Goal: Task Accomplishment & Management: Use online tool/utility

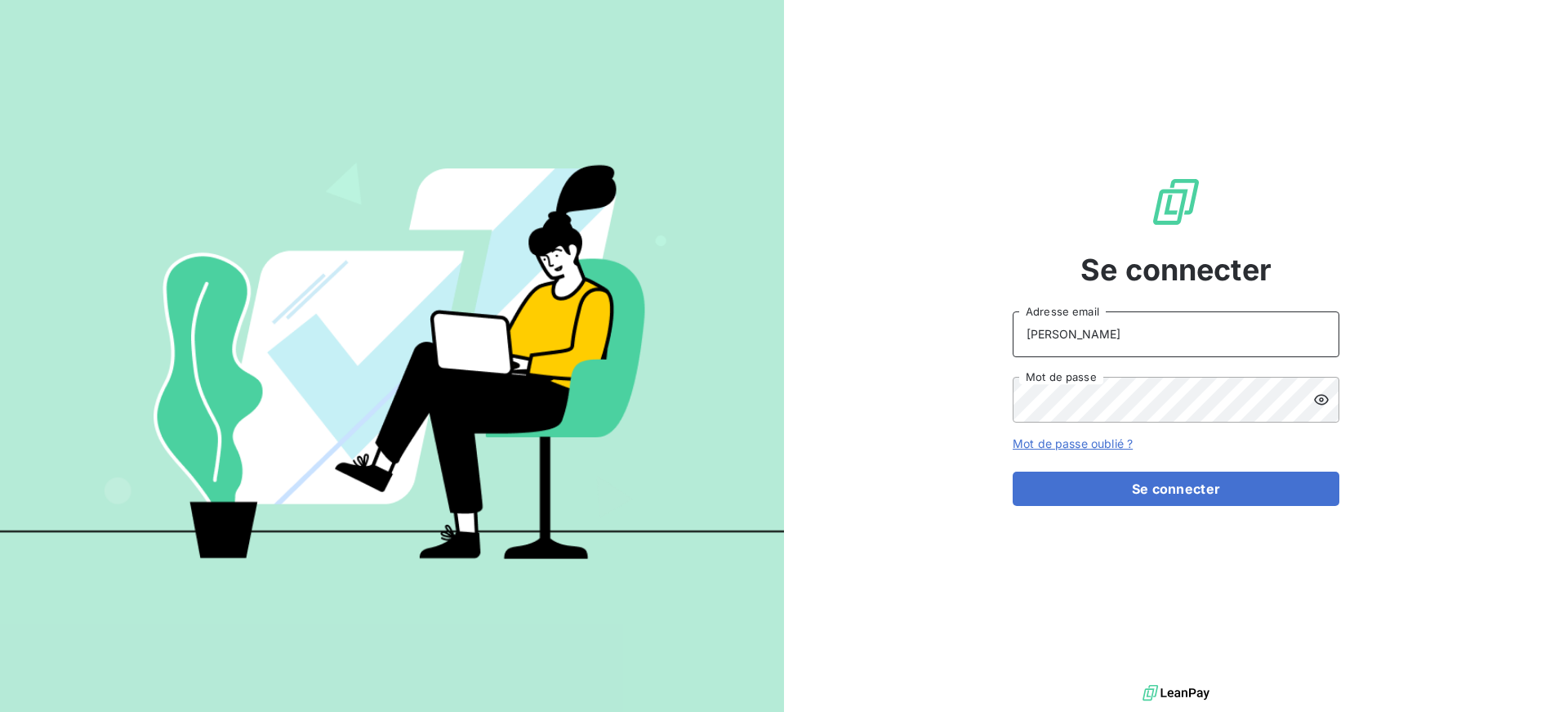
click at [1165, 330] on input "[PERSON_NAME]" at bounding box center [1176, 334] width 327 height 46
type input "[PERSON_NAME][EMAIL_ADDRESS][DOMAIN_NAME]"
click at [1013, 471] on button "Se connecter" at bounding box center [1176, 488] width 327 height 35
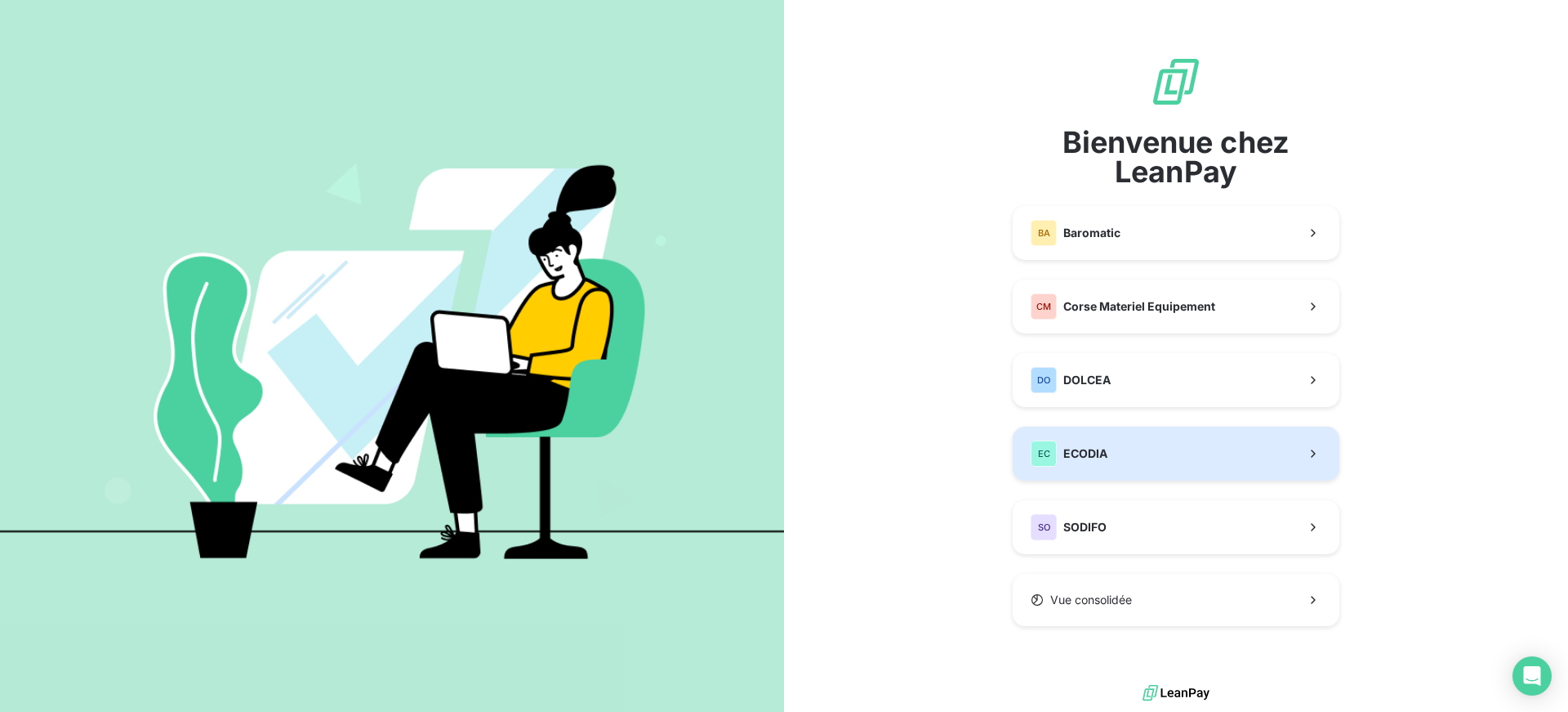
click at [1100, 450] on span "ECODIA" at bounding box center [1085, 454] width 45 height 17
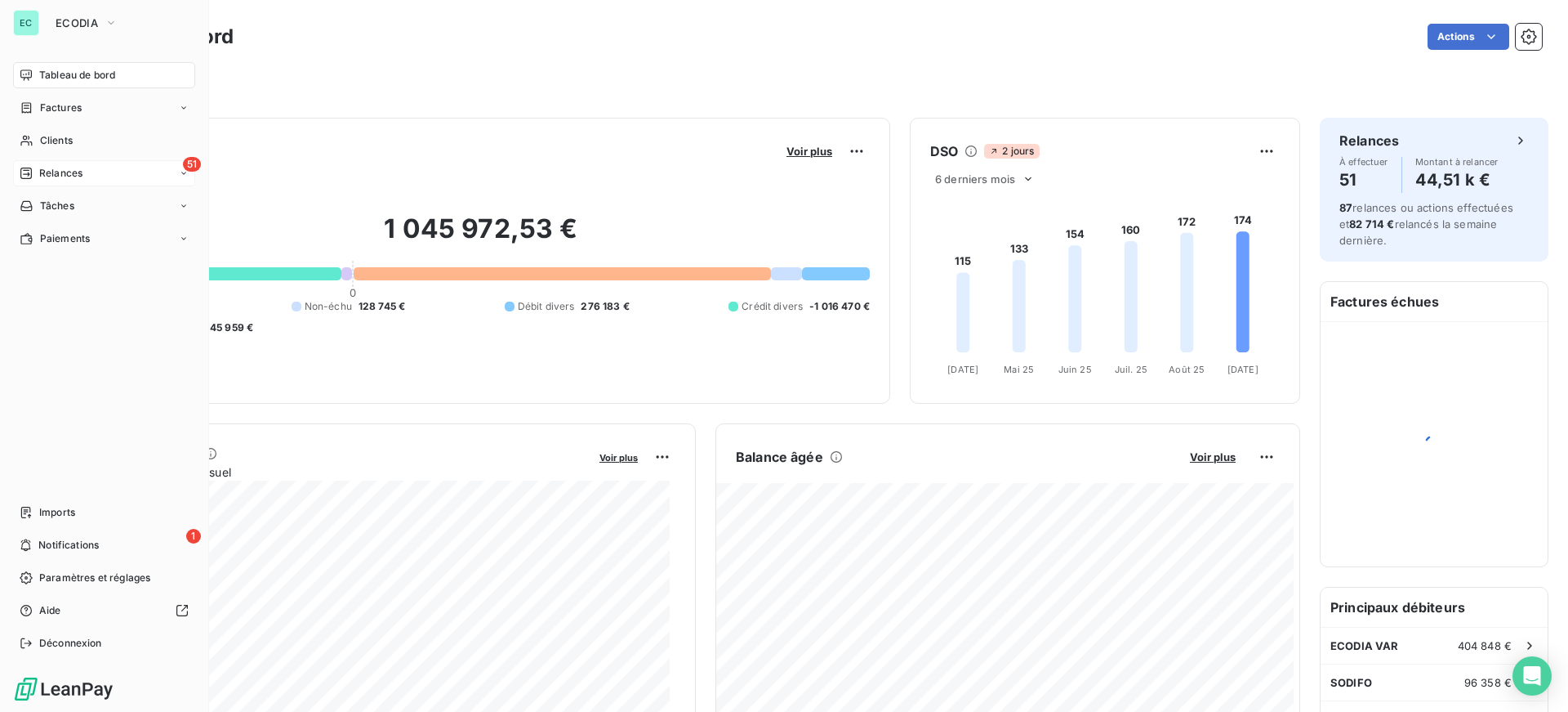
click at [43, 179] on span "Relances" at bounding box center [61, 172] width 44 height 15
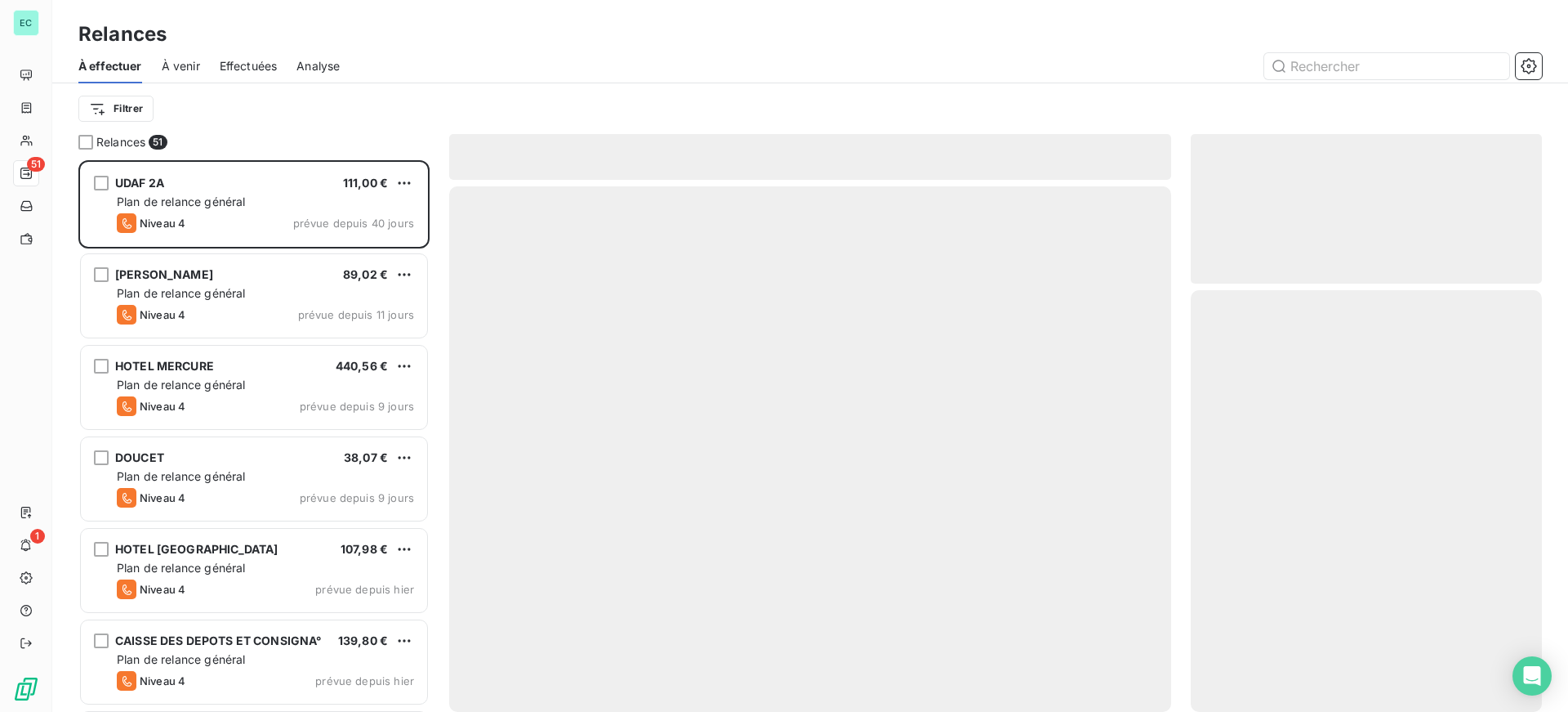
scroll to position [540, 339]
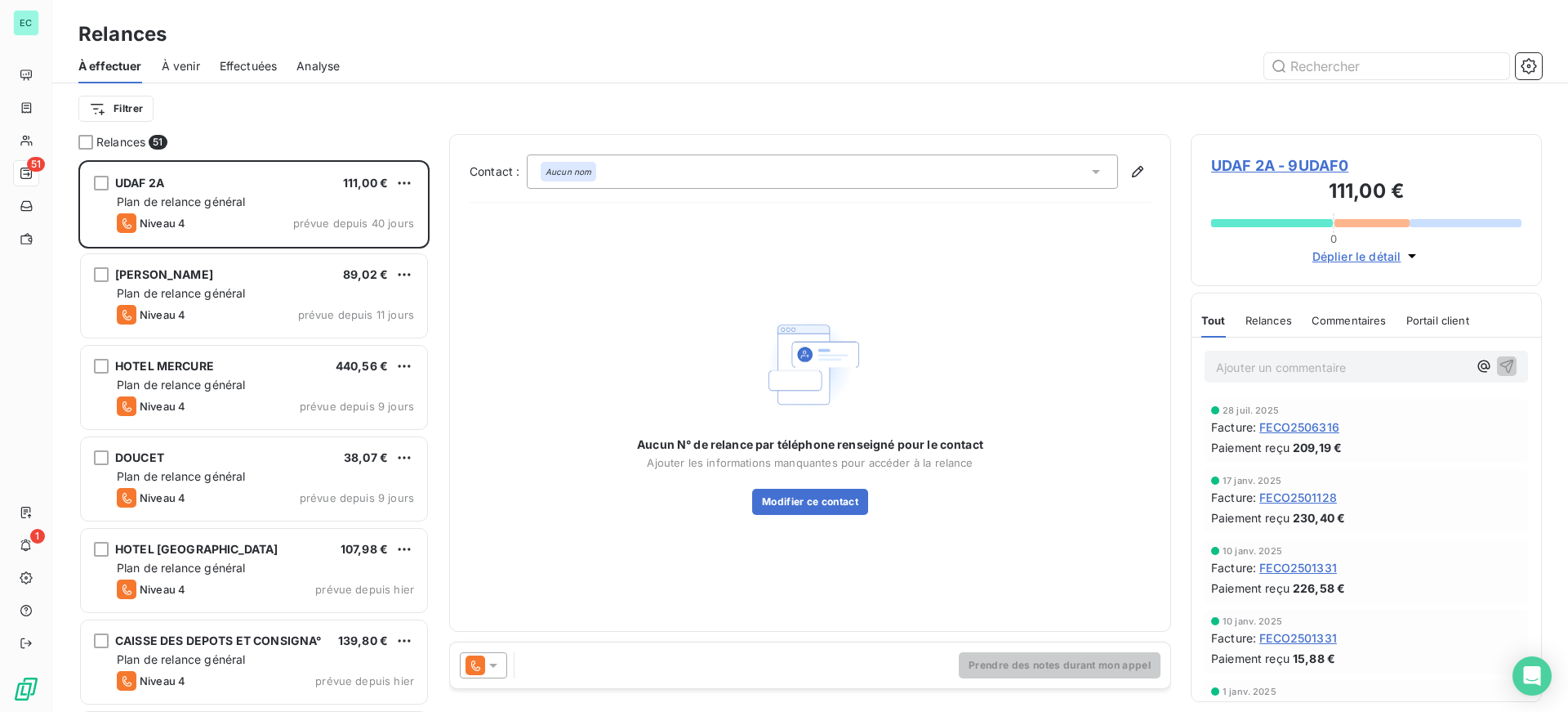
click at [256, 66] on span "Effectuées" at bounding box center [248, 66] width 58 height 17
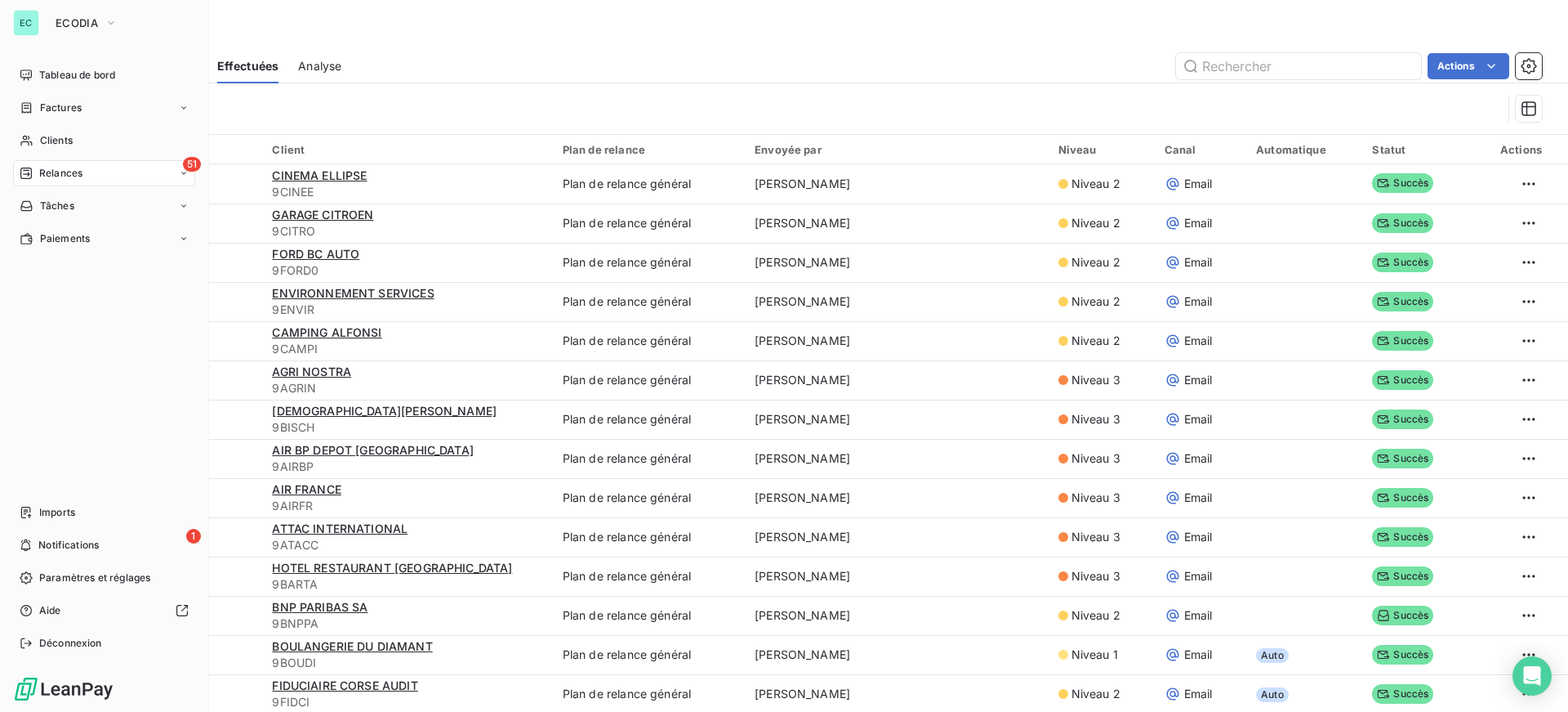
click at [41, 170] on span "Relances" at bounding box center [61, 172] width 44 height 15
click at [51, 207] on span "À effectuer" at bounding box center [66, 206] width 53 height 15
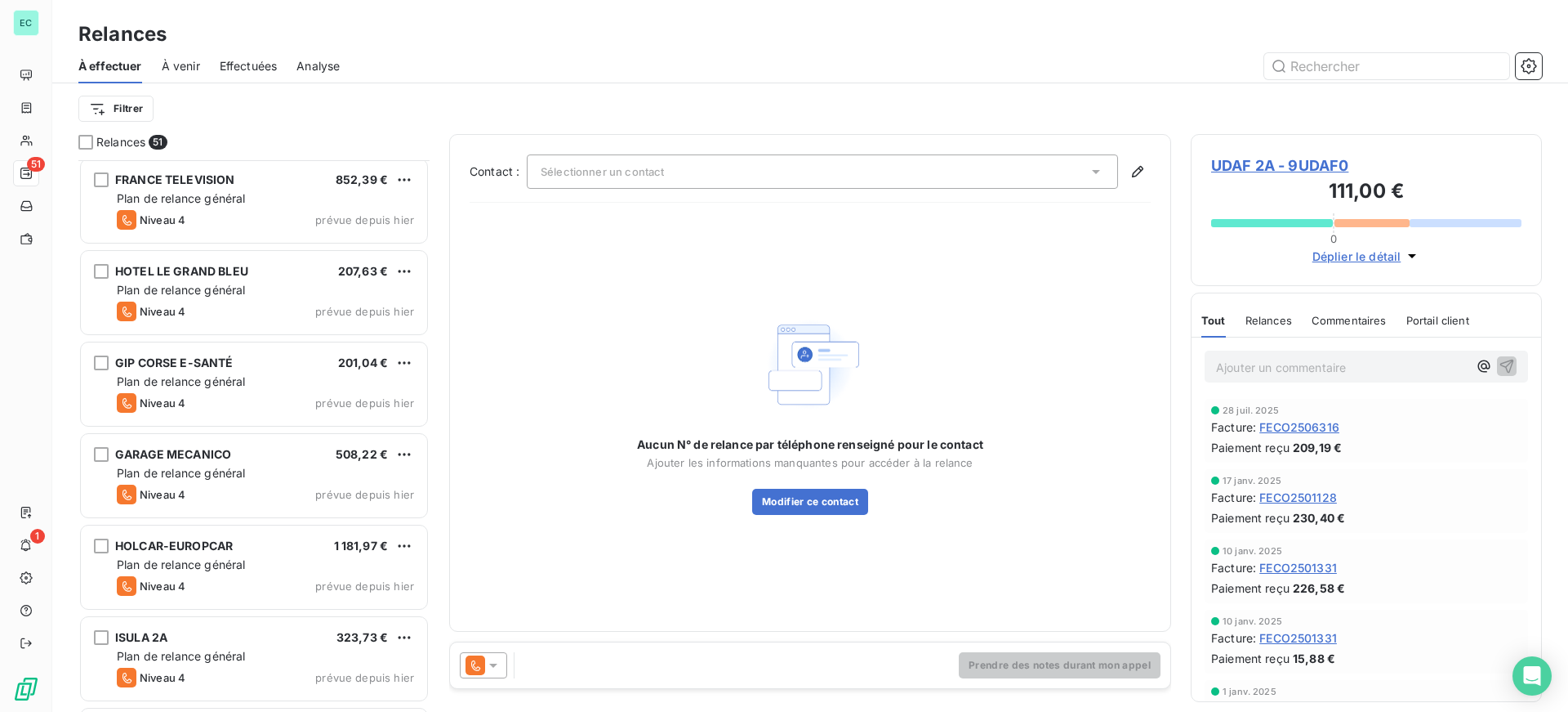
scroll to position [655, 0]
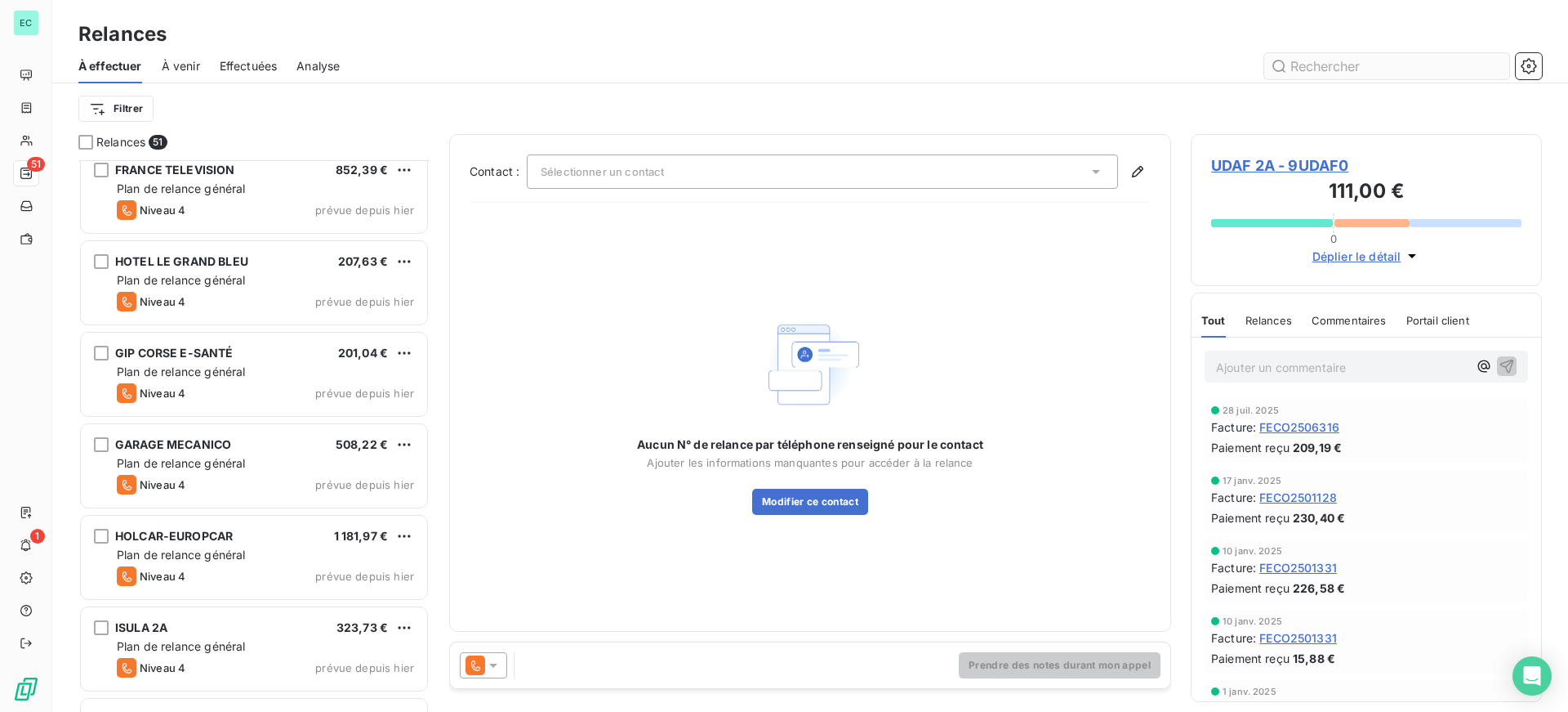
click at [1320, 64] on input "text" at bounding box center [1387, 66] width 245 height 26
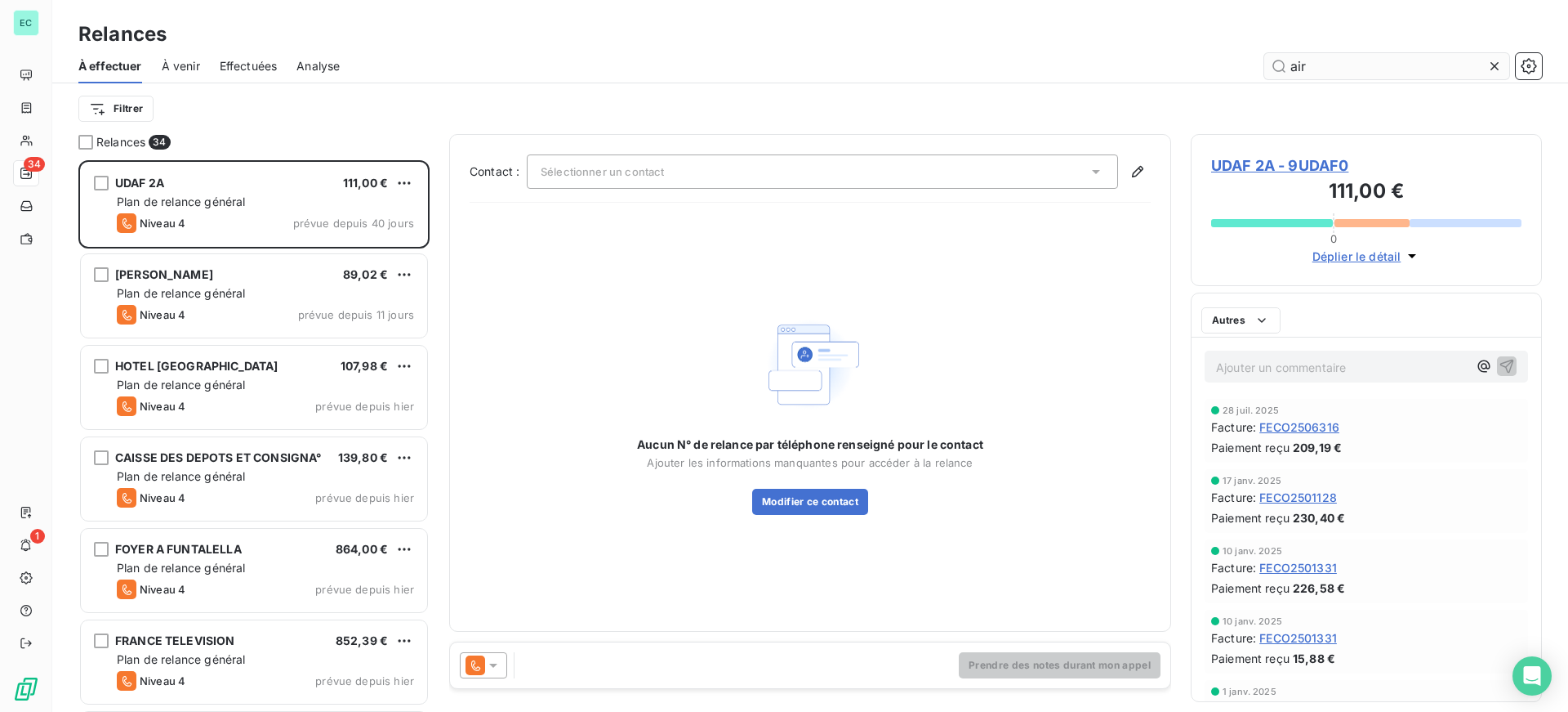
scroll to position [540, 339]
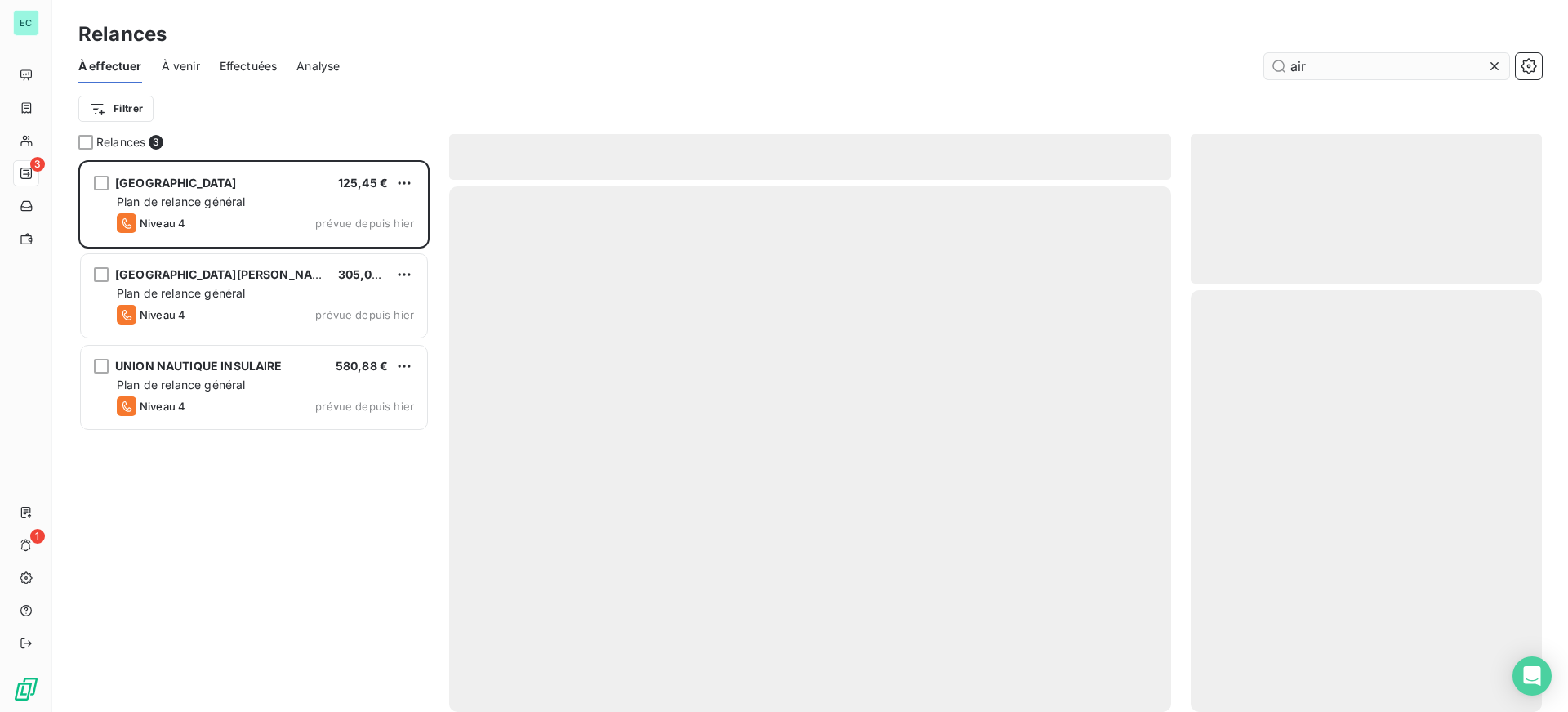
scroll to position [540, 339]
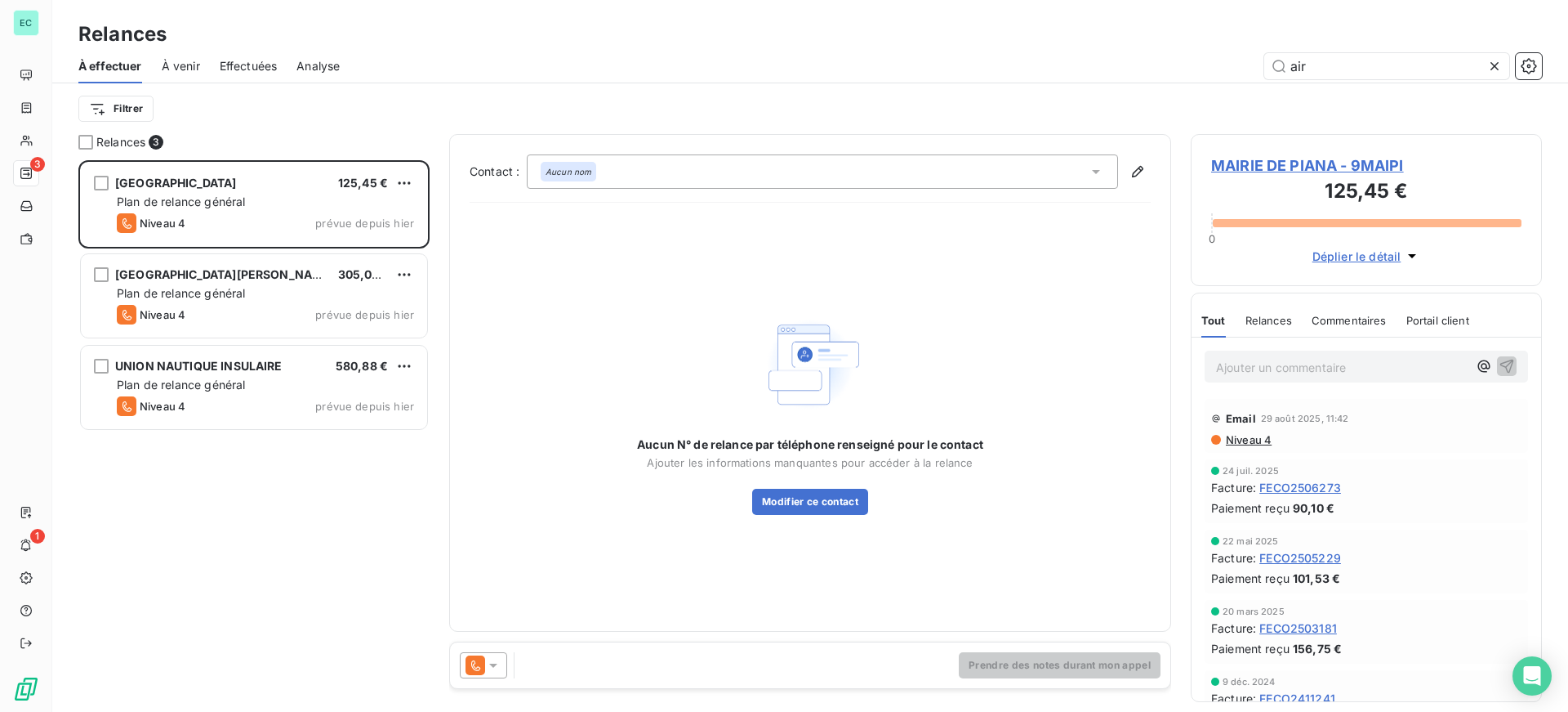
click at [248, 67] on span "Effectuées" at bounding box center [248, 66] width 58 height 17
type input "air"
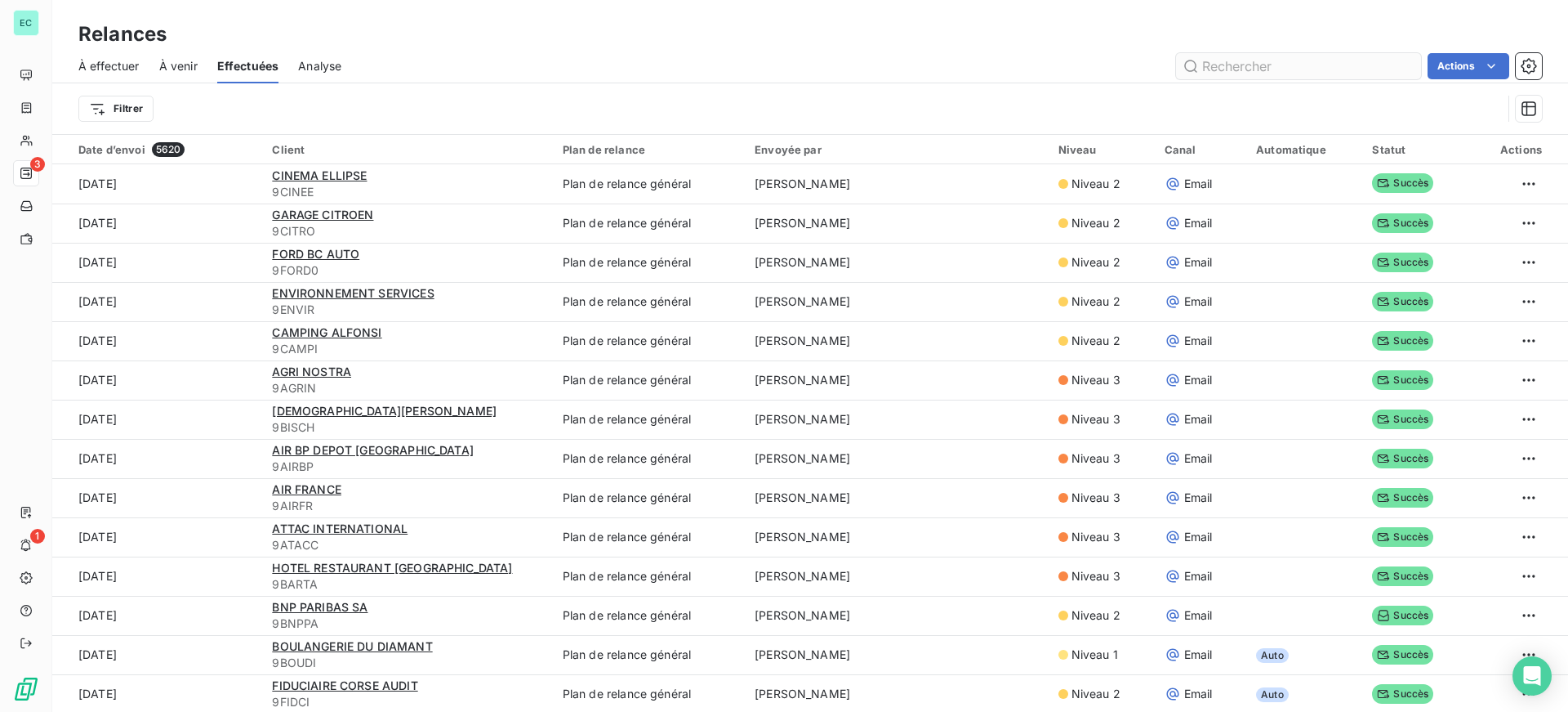
click at [1244, 63] on input "text" at bounding box center [1299, 66] width 245 height 26
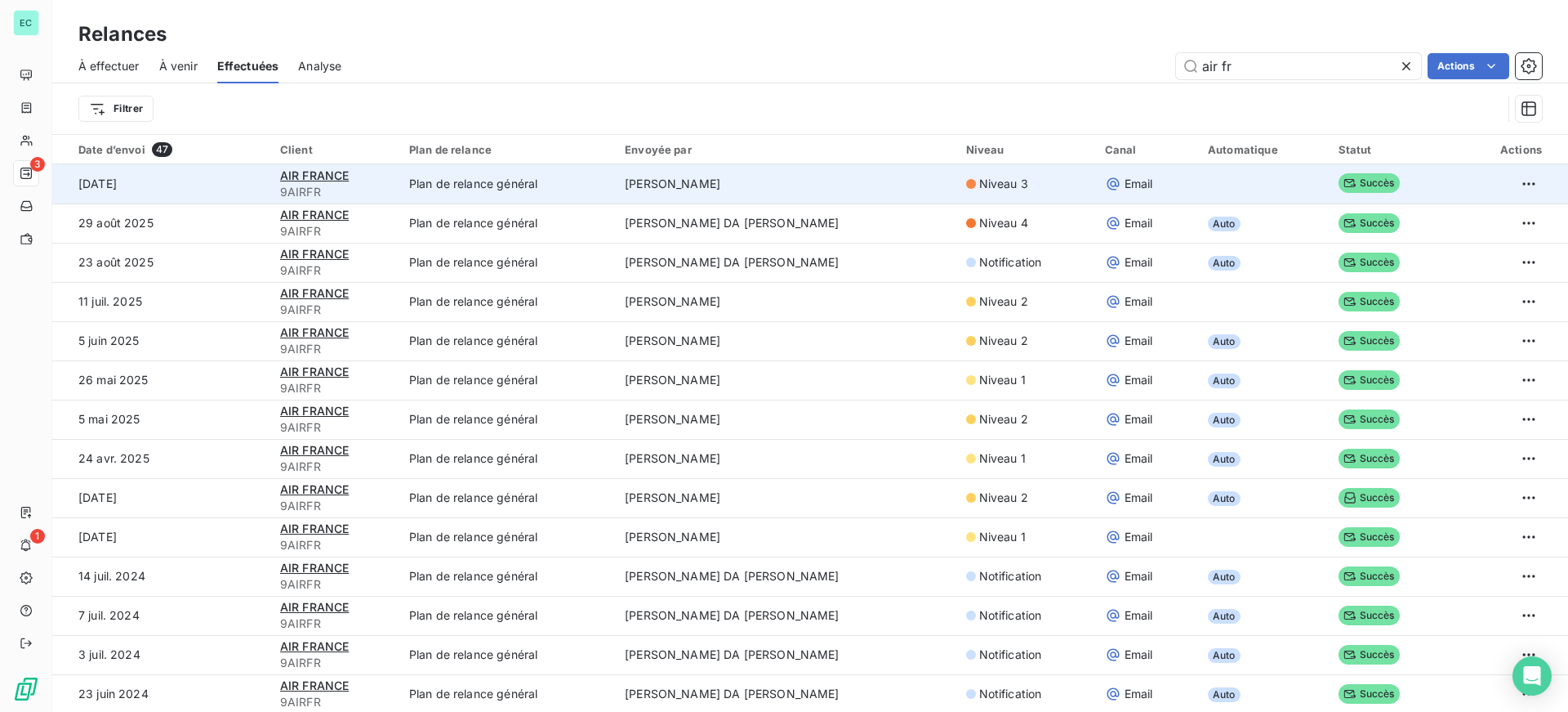
click at [661, 179] on td "[PERSON_NAME]" at bounding box center [785, 184] width 341 height 40
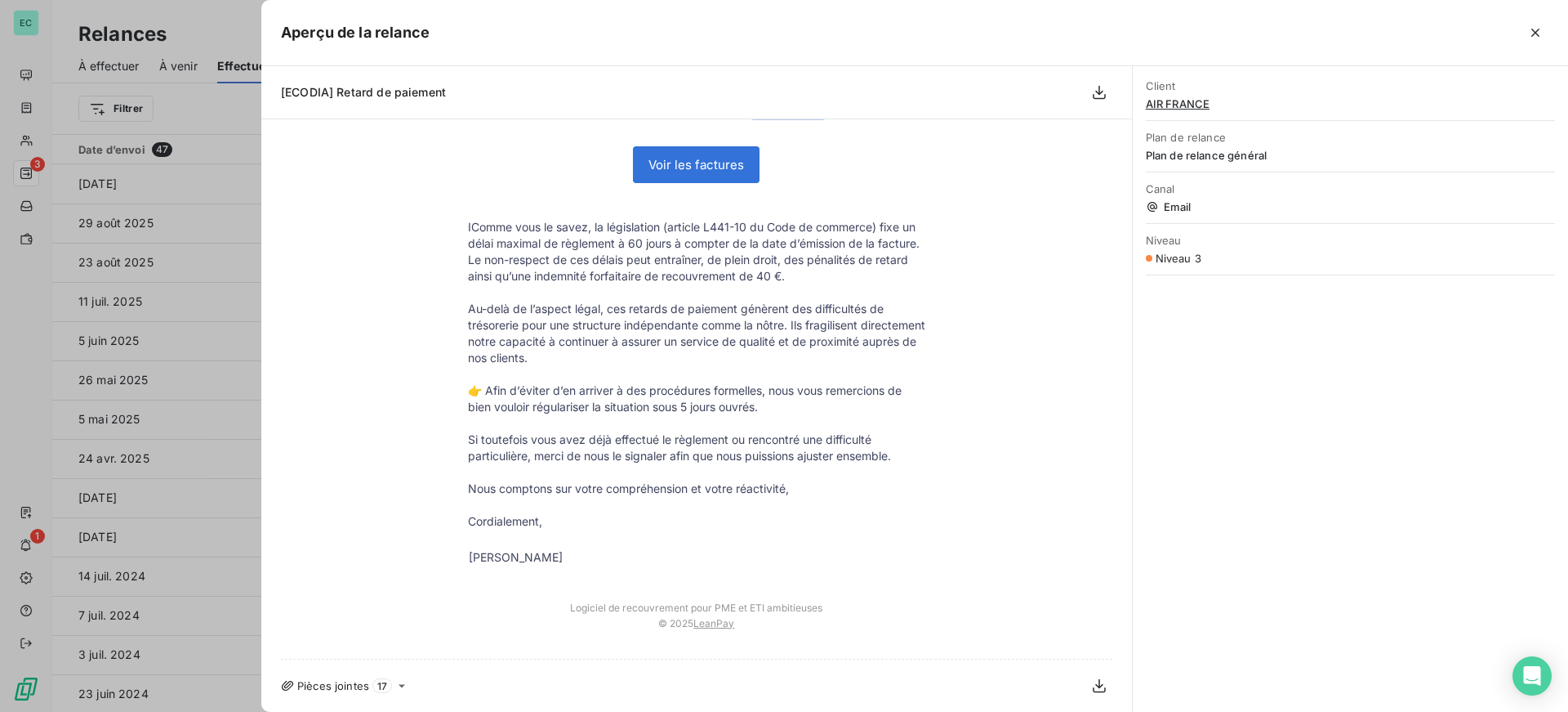
scroll to position [750, 0]
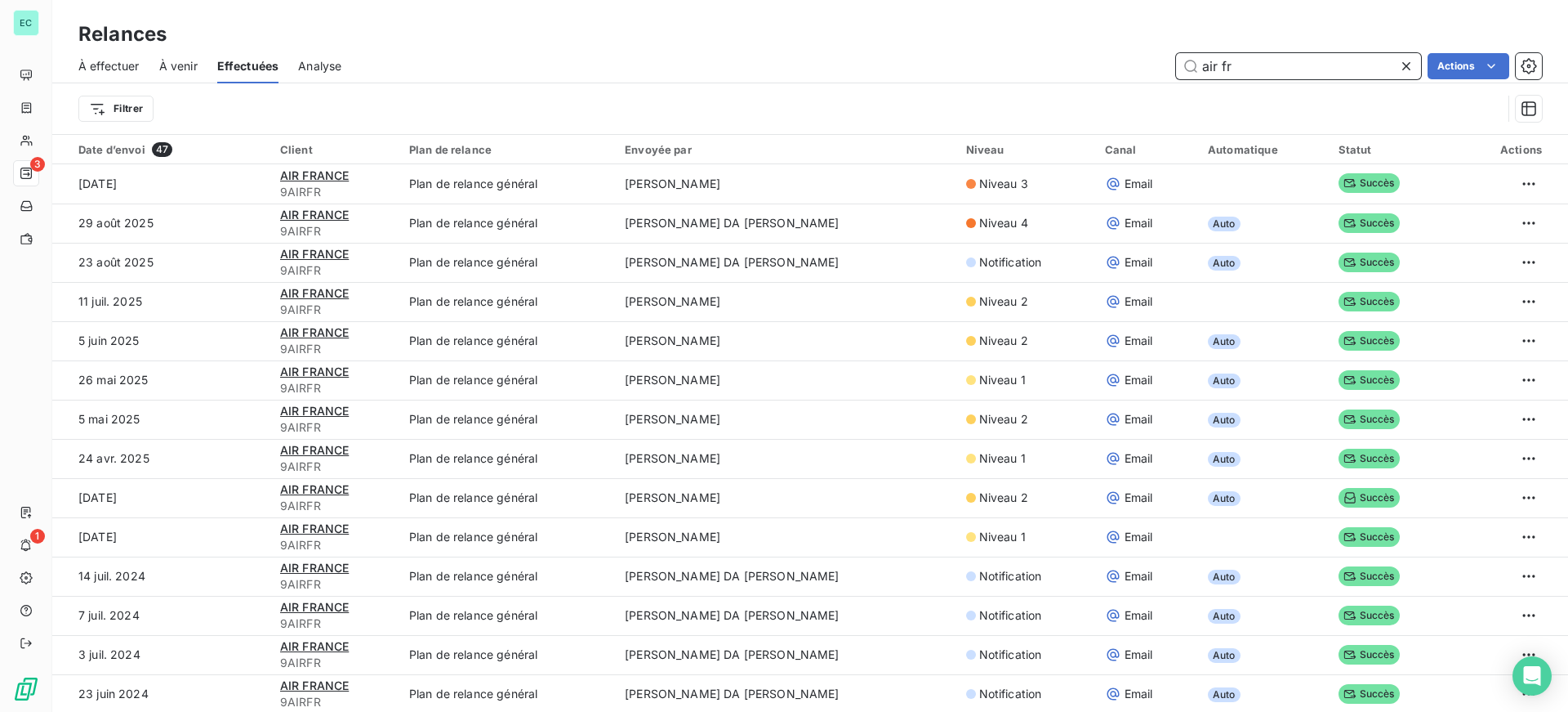
drag, startPoint x: 1255, startPoint y: 69, endPoint x: 636, endPoint y: 58, distance: 619.1
click at [839, 79] on div "À effectuer À venir Effectuées Analyse air fr Actions" at bounding box center [810, 66] width 1516 height 35
type input "camping"
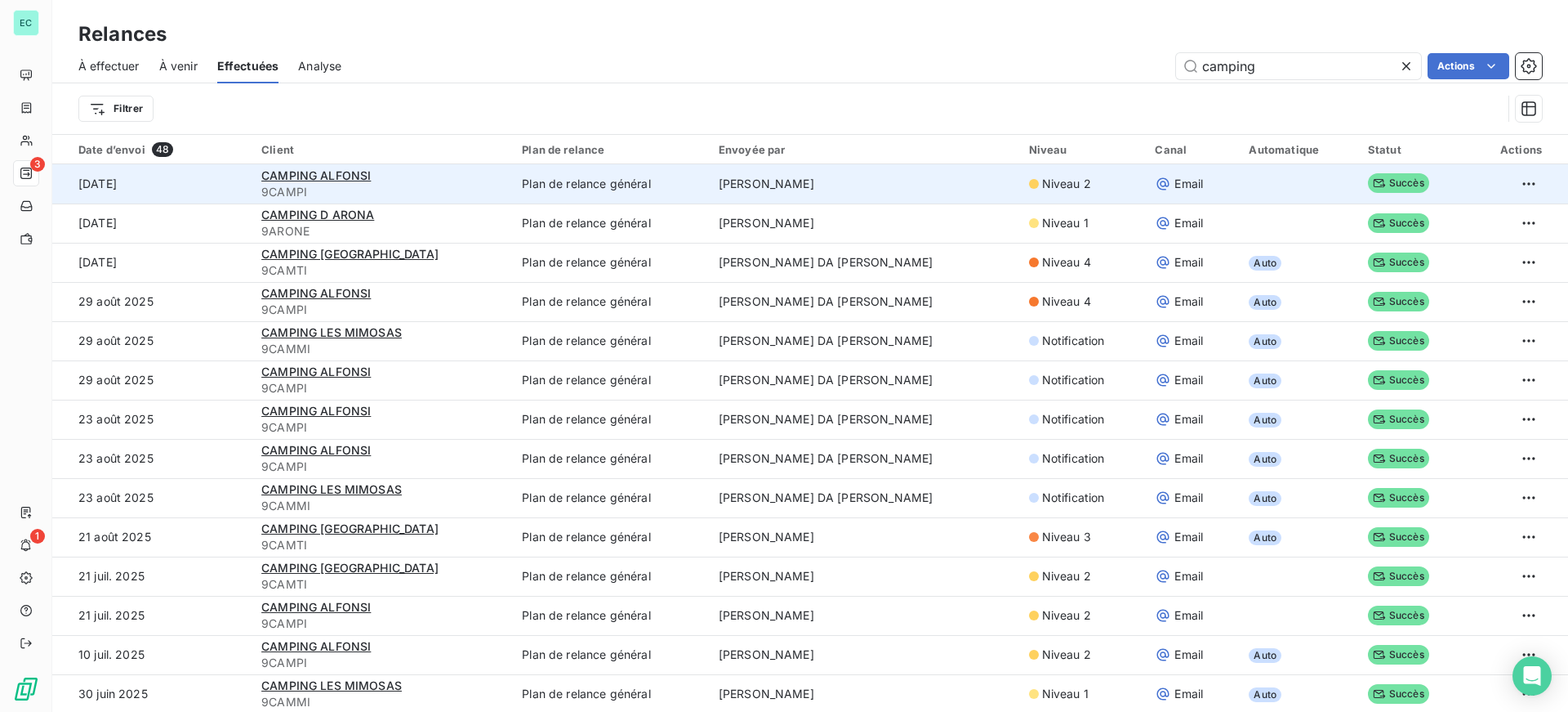
click at [358, 185] on span "9CAMPI" at bounding box center [381, 192] width 241 height 17
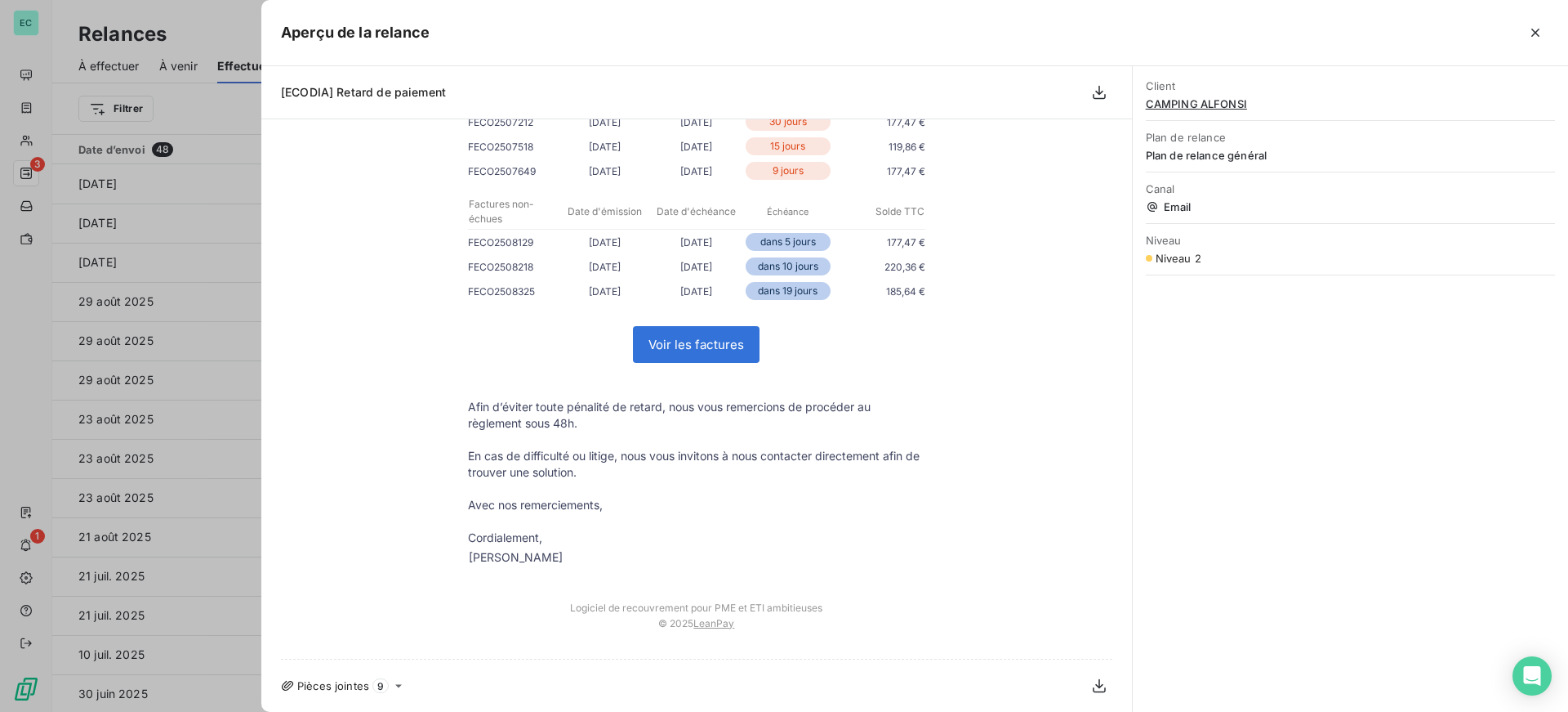
scroll to position [0, 0]
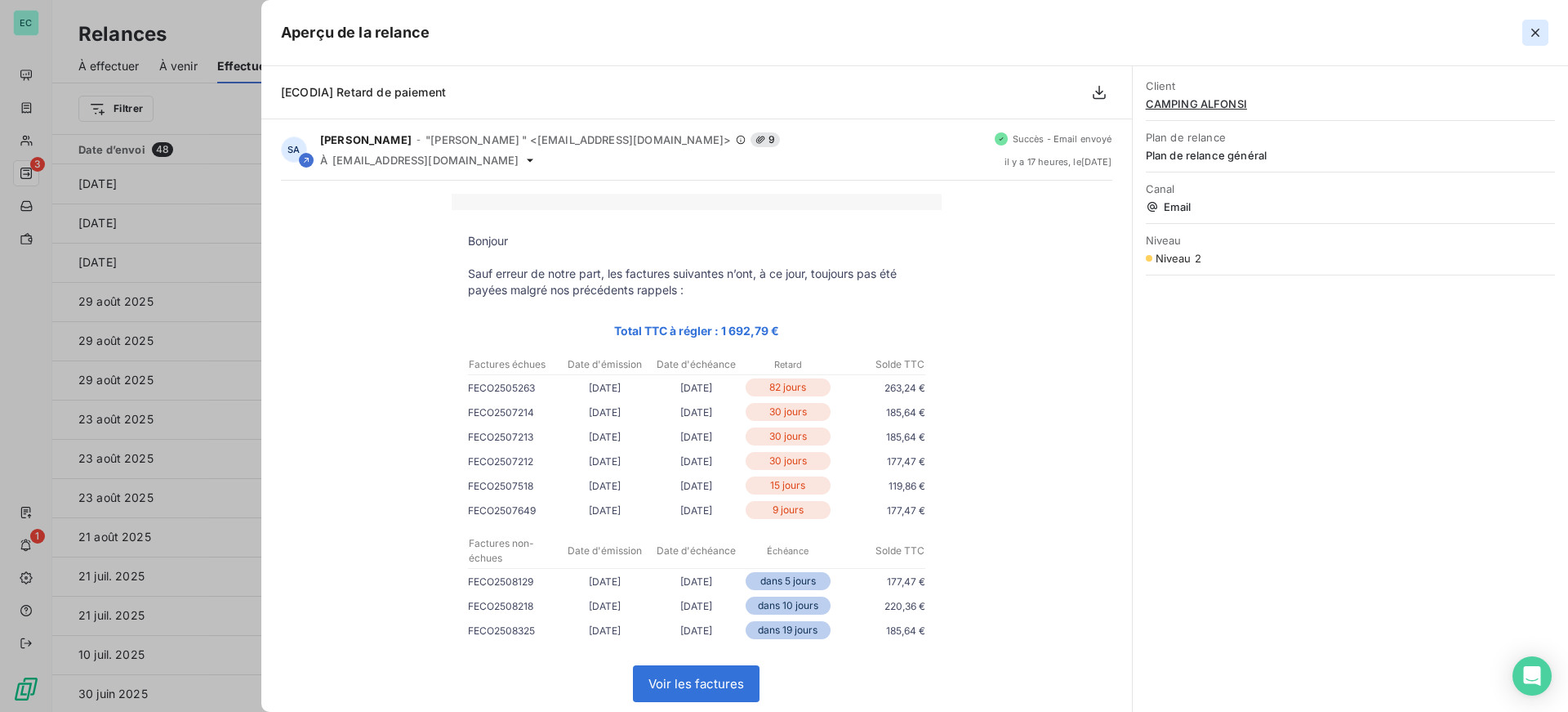
click at [1537, 35] on icon "button" at bounding box center [1535, 33] width 8 height 8
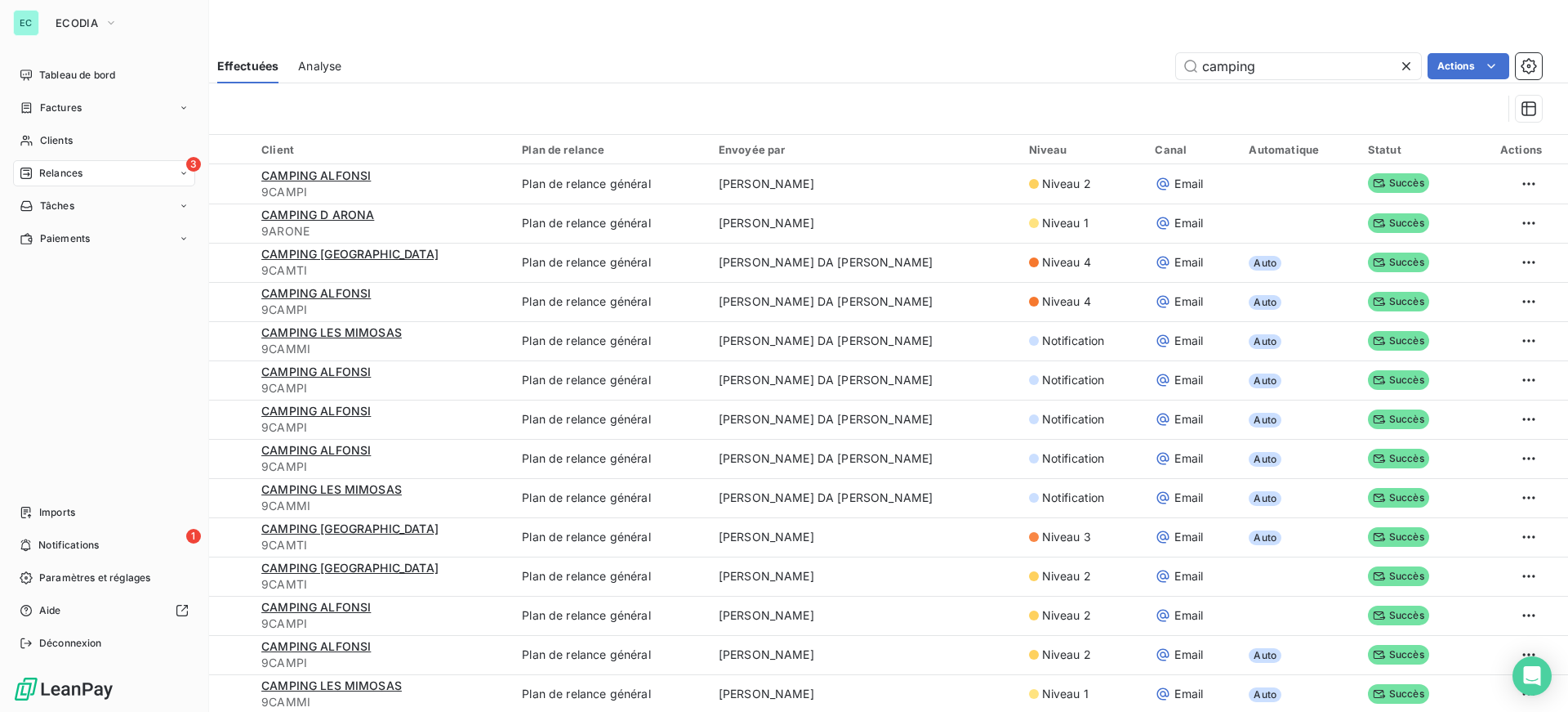
drag, startPoint x: 82, startPoint y: 185, endPoint x: 76, endPoint y: 194, distance: 10.8
click at [82, 185] on div "3 Relances" at bounding box center [104, 173] width 182 height 26
click at [62, 211] on span "À effectuer" at bounding box center [66, 206] width 53 height 15
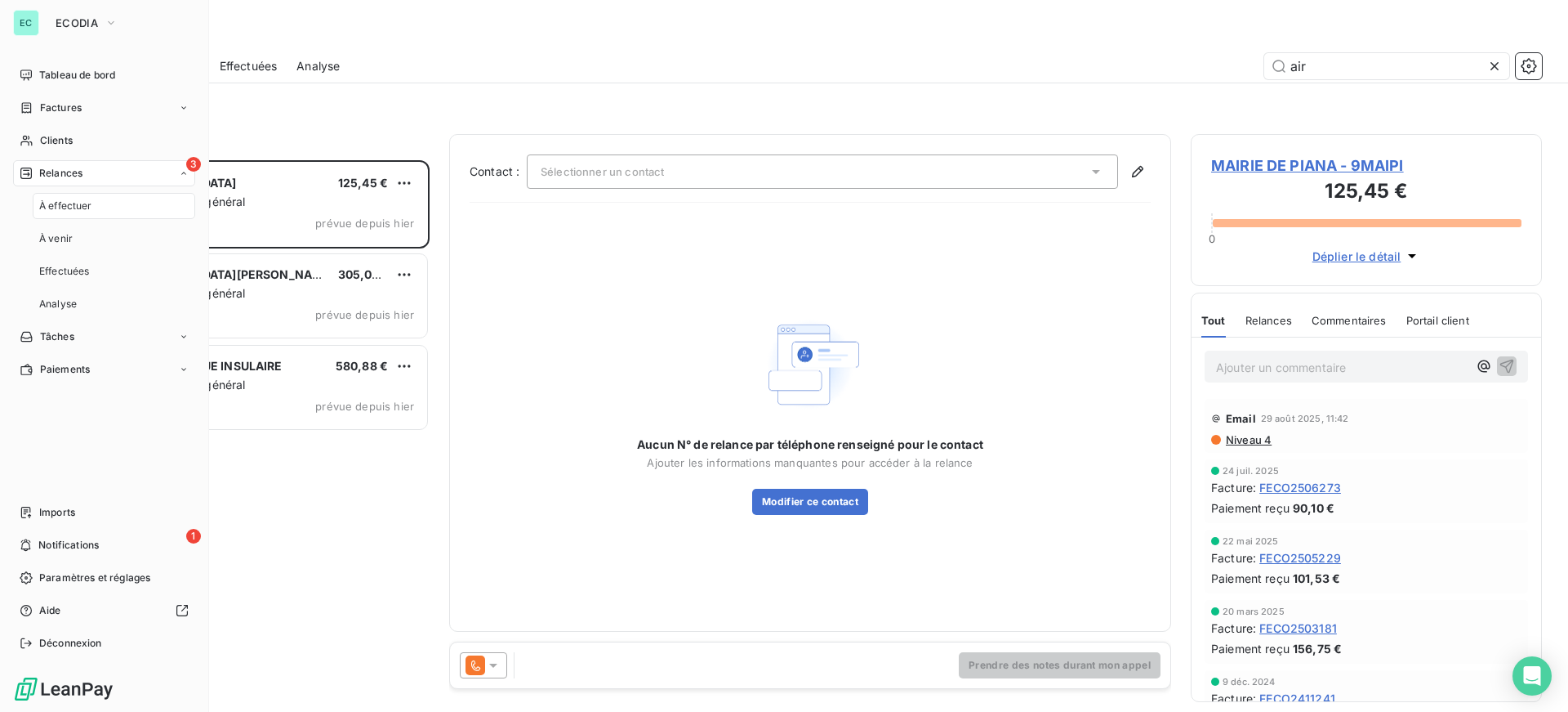
scroll to position [540, 339]
click at [66, 170] on span "Relances" at bounding box center [61, 172] width 44 height 15
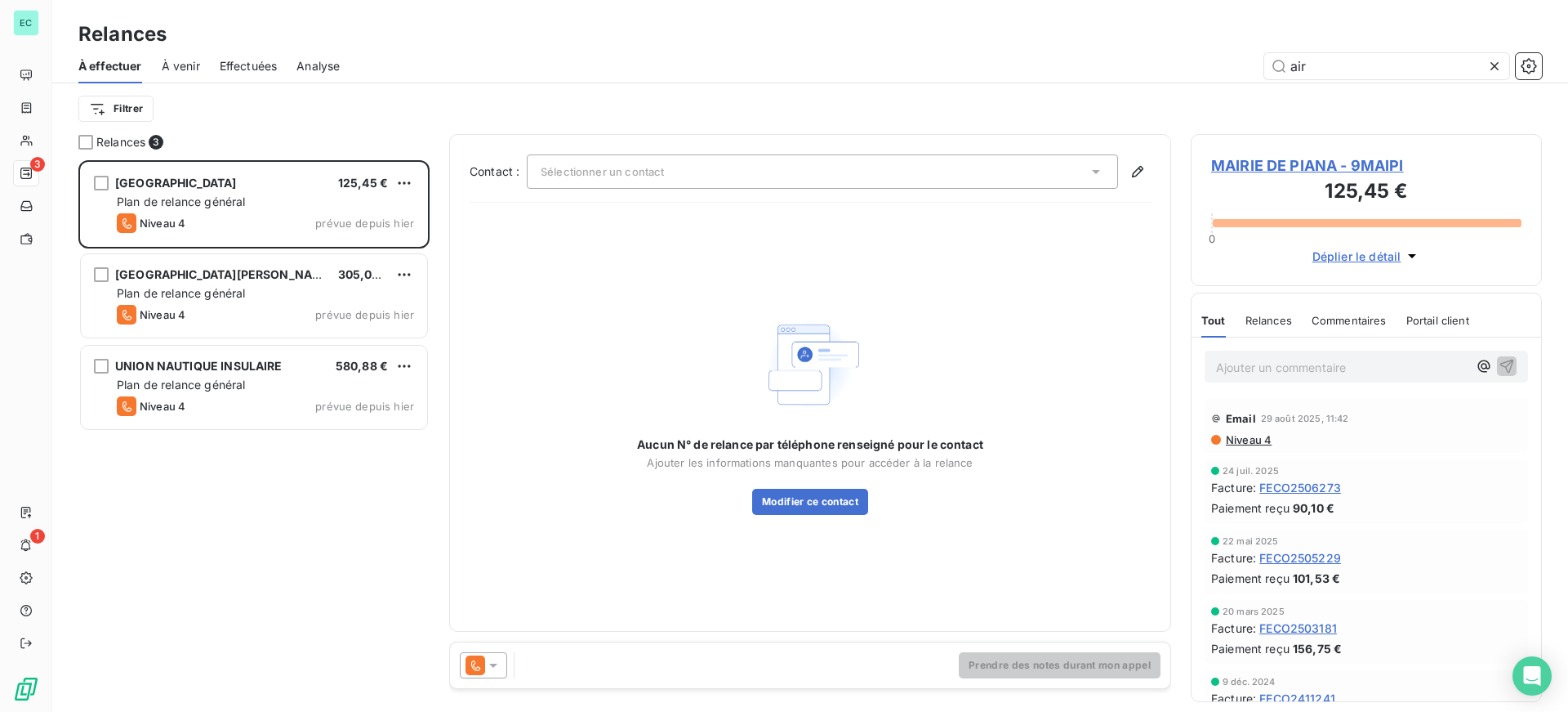
click at [357, 471] on div "[GEOGRAPHIC_DATA] 125,45 € Plan de relance général [PERSON_NAME] 4 prévue depui…" at bounding box center [253, 436] width 351 height 552
click at [85, 62] on span "À effectuer" at bounding box center [110, 66] width 63 height 17
click at [315, 111] on div "Filtrer" at bounding box center [810, 108] width 1464 height 31
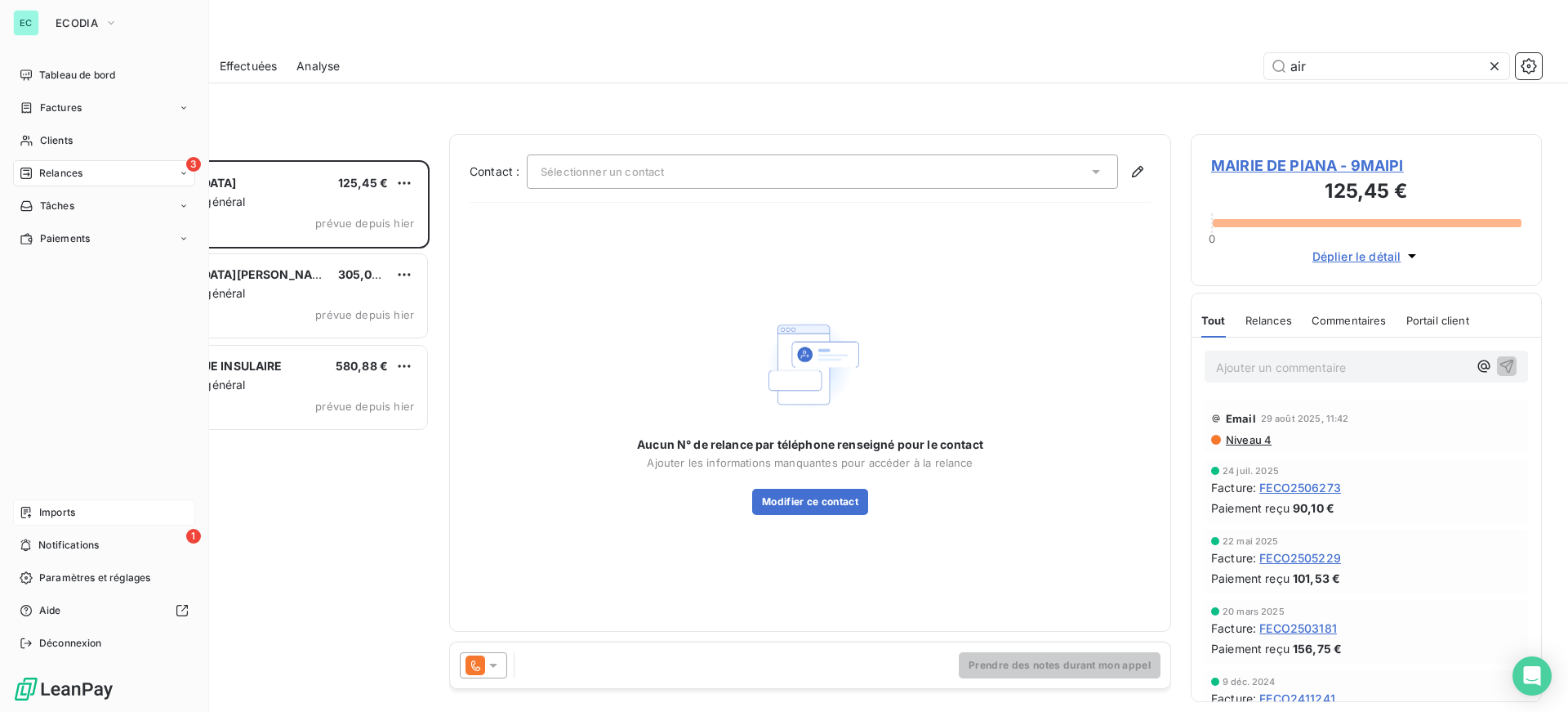
click at [58, 507] on span "Imports" at bounding box center [57, 512] width 36 height 15
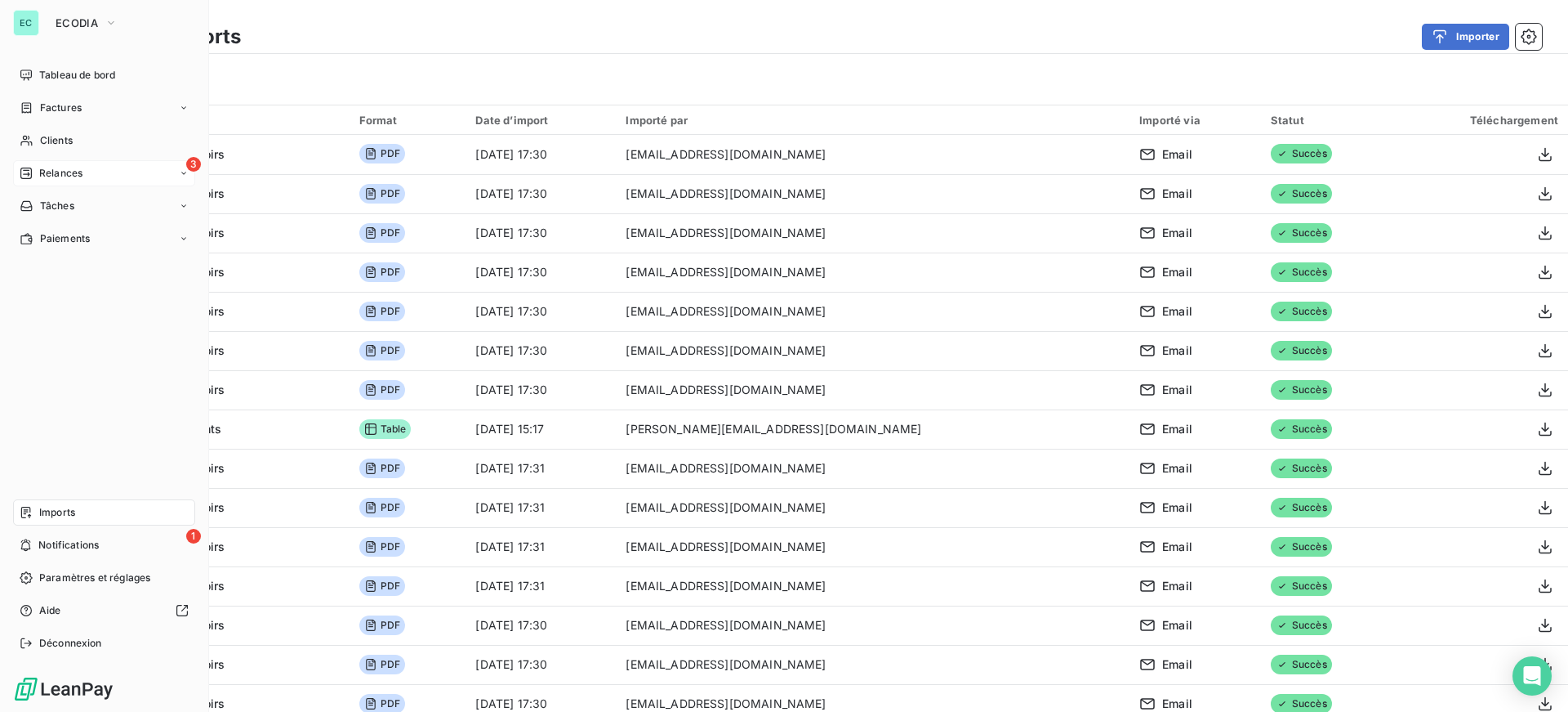
click at [39, 175] on div "Relances" at bounding box center [51, 172] width 63 height 15
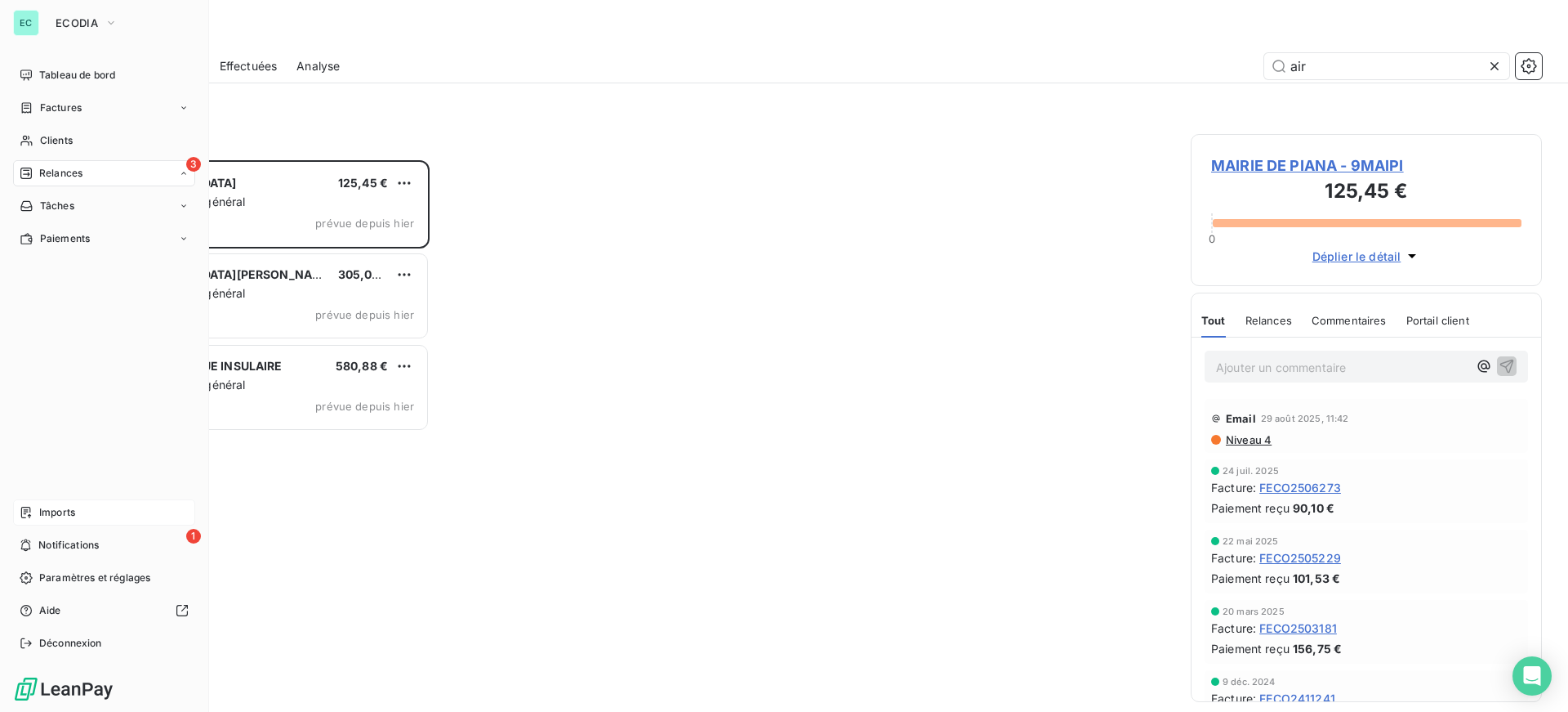
scroll to position [540, 339]
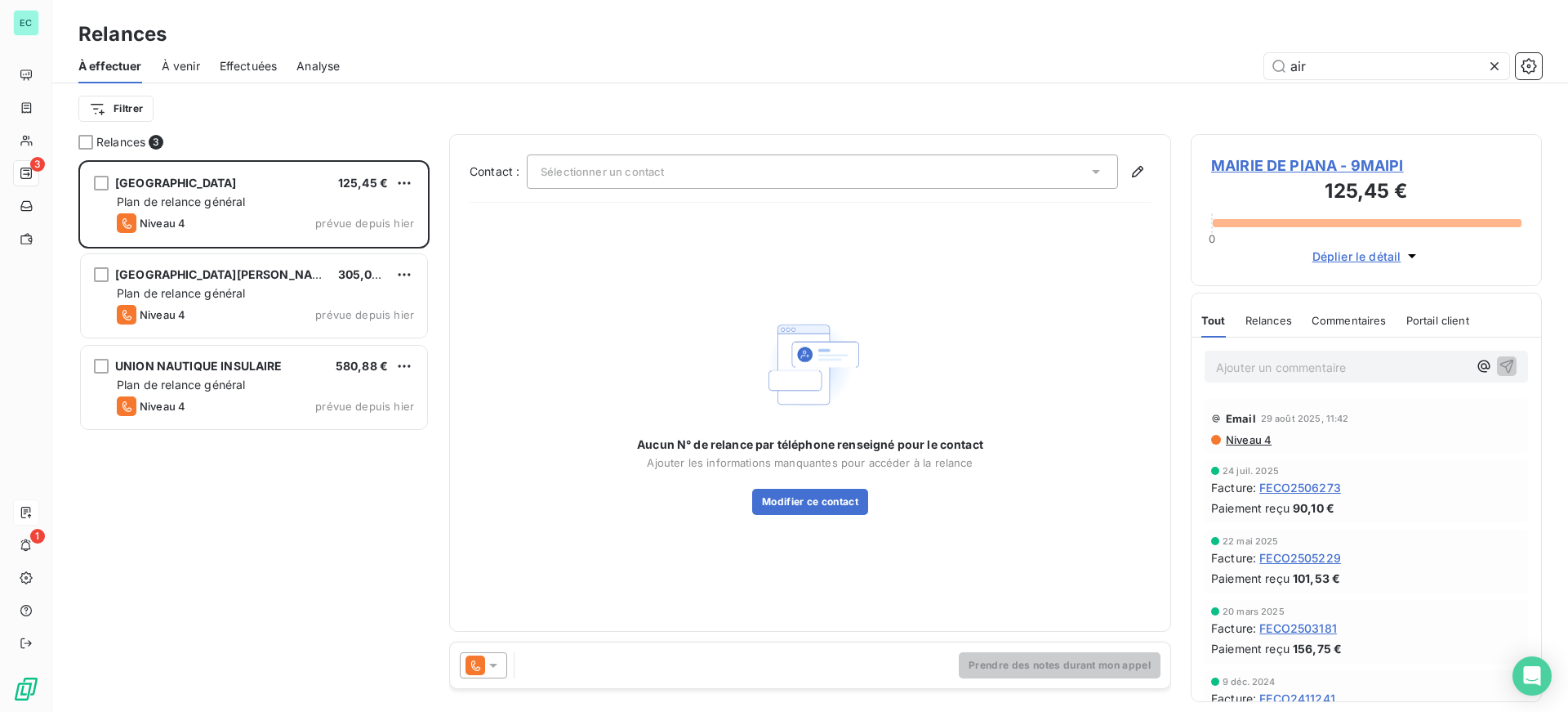
click at [213, 511] on div "[GEOGRAPHIC_DATA] 125,45 € Plan de relance général [PERSON_NAME] 4 prévue depui…" at bounding box center [253, 436] width 351 height 552
click at [242, 566] on div "[GEOGRAPHIC_DATA] 125,45 € Plan de relance général [PERSON_NAME] 4 prévue depui…" at bounding box center [253, 436] width 351 height 552
click at [232, 133] on div "Filtrer" at bounding box center [810, 108] width 1464 height 51
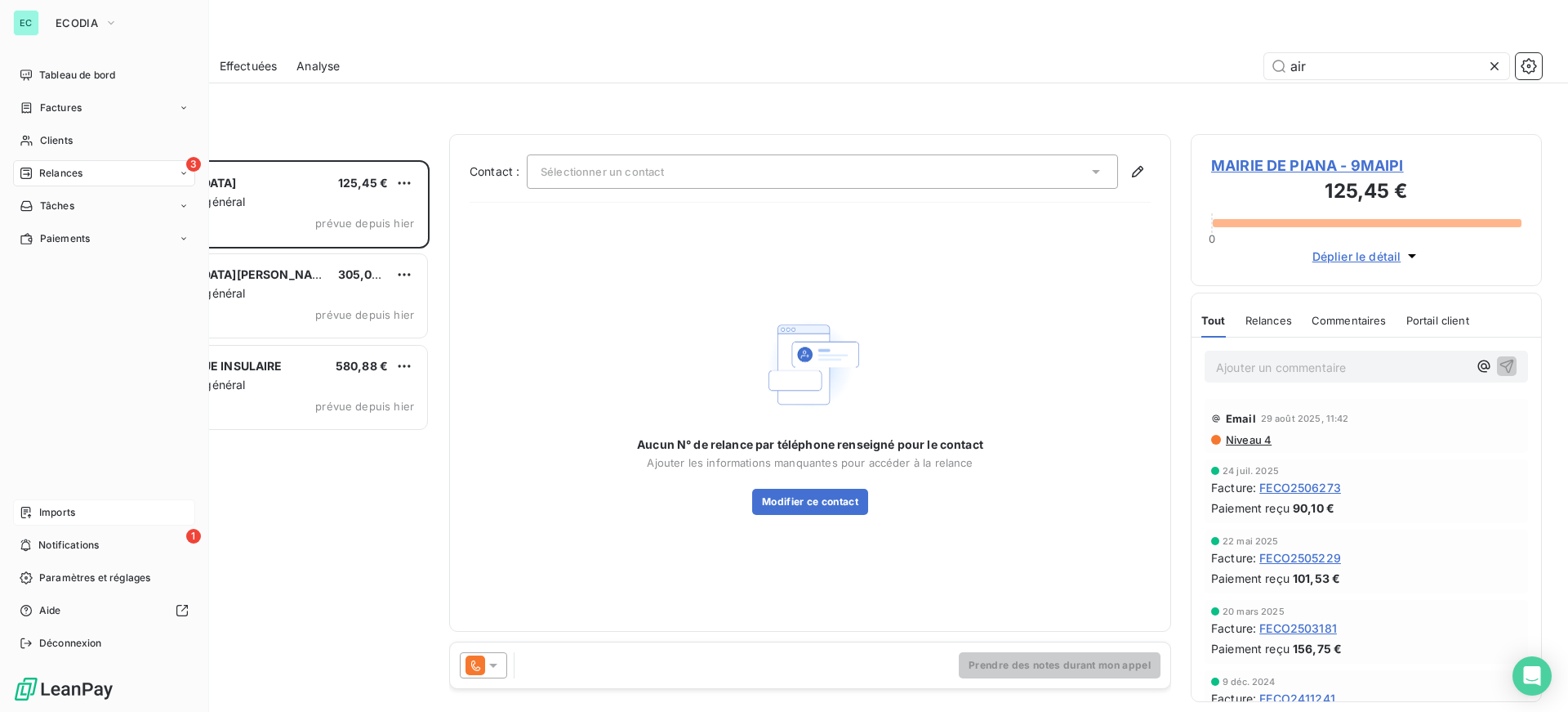
click at [40, 170] on span "Relances" at bounding box center [61, 172] width 44 height 15
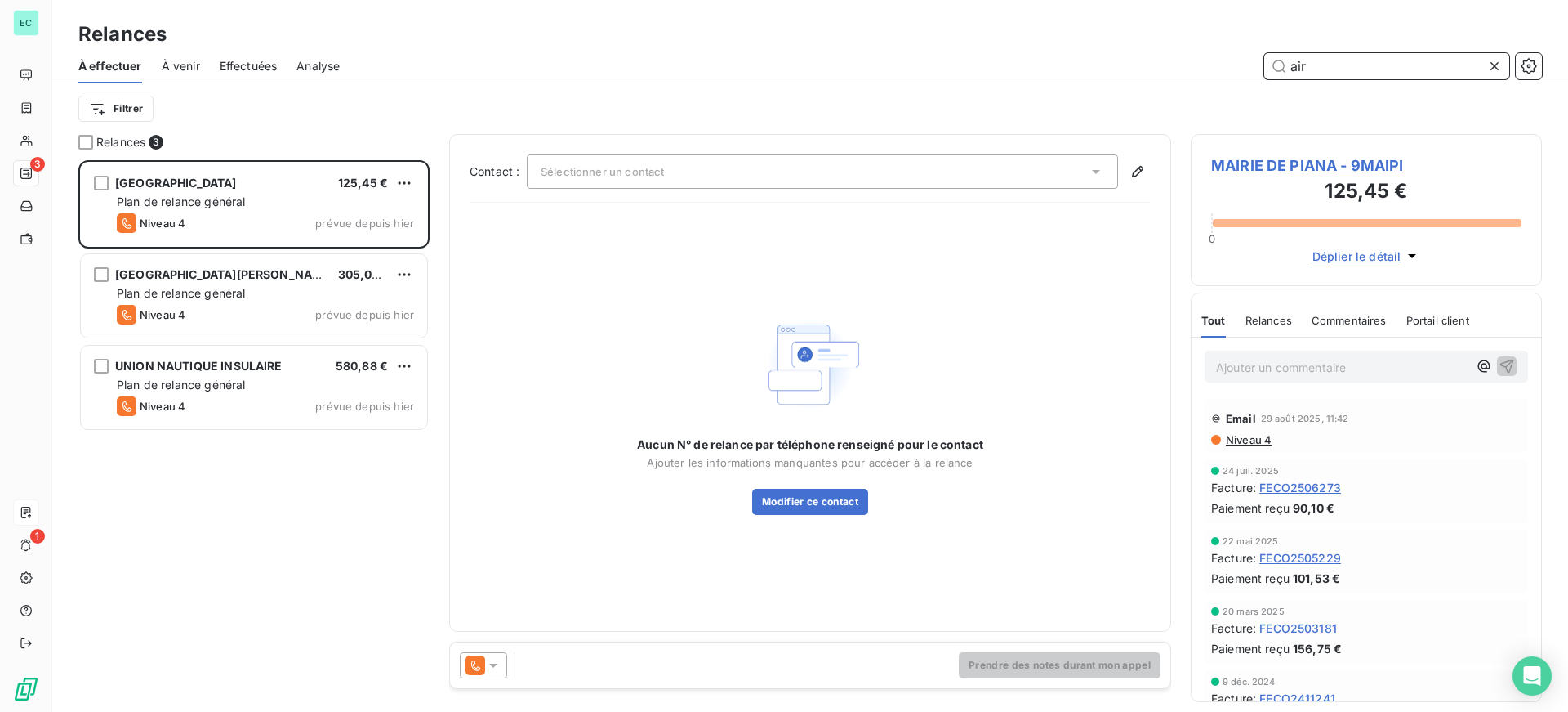
drag, startPoint x: 1327, startPoint y: 61, endPoint x: 1090, endPoint y: 53, distance: 237.1
click at [1090, 53] on div "air" at bounding box center [950, 66] width 1183 height 26
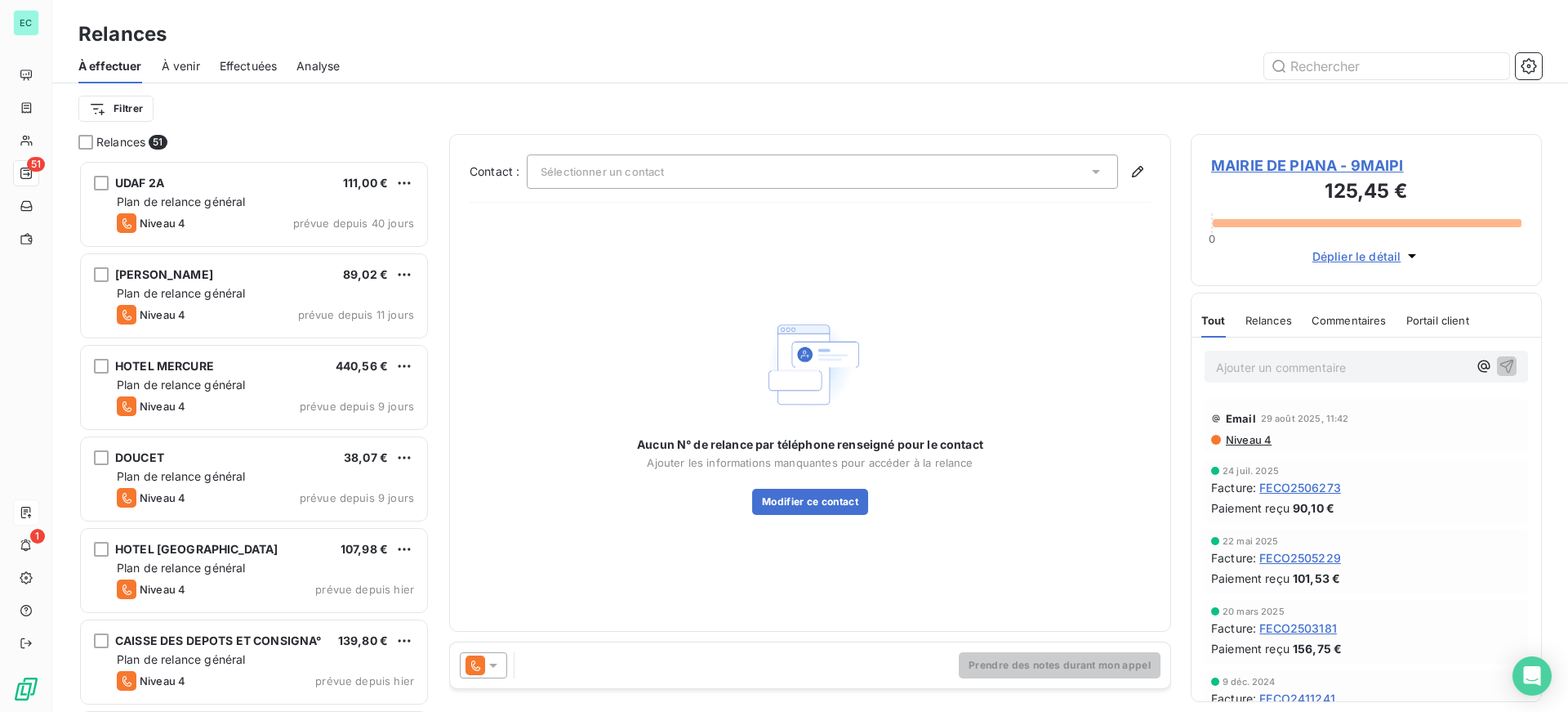
drag, startPoint x: 983, startPoint y: 97, endPoint x: 381, endPoint y: 78, distance: 602.3
click at [890, 94] on div "Filtrer" at bounding box center [810, 108] width 1464 height 31
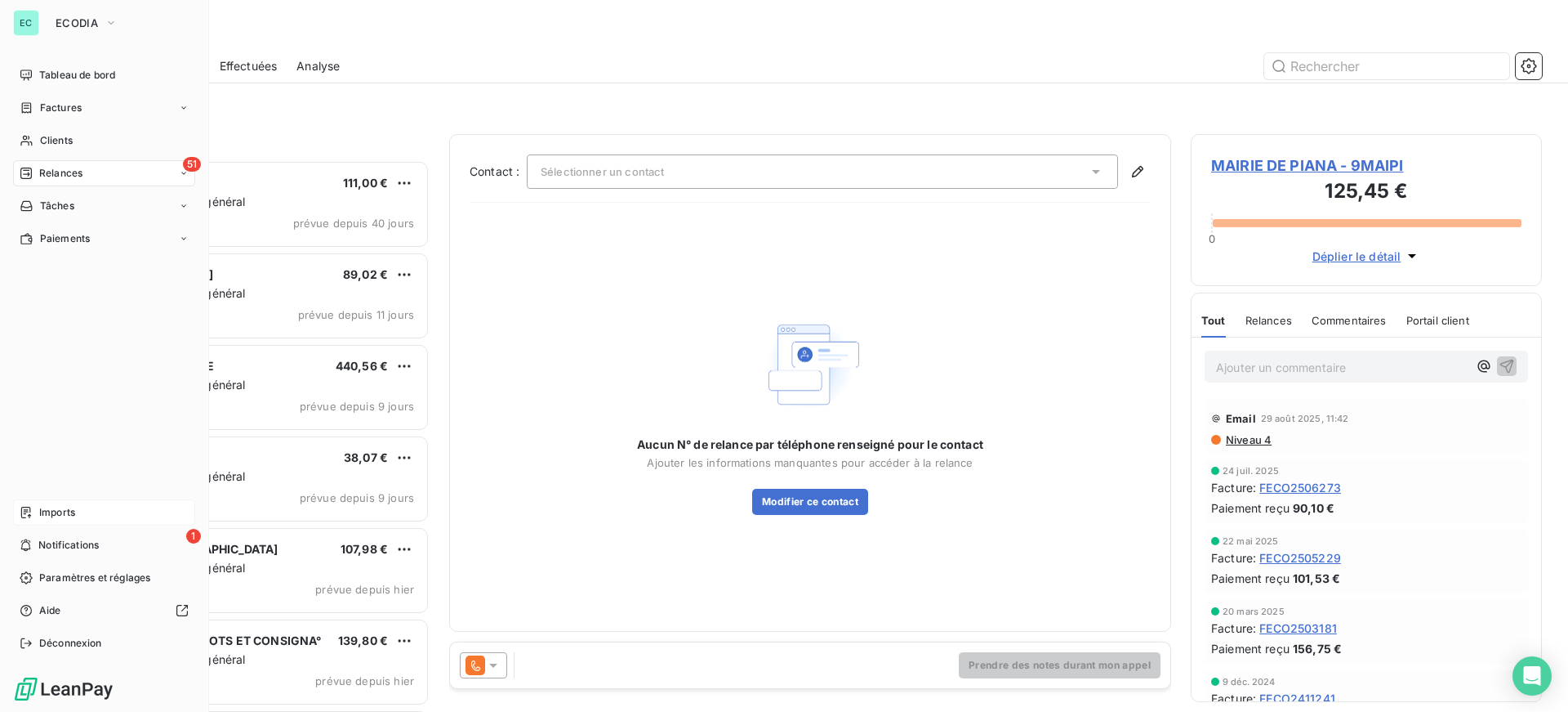
click at [76, 164] on div "51 Relances" at bounding box center [104, 173] width 182 height 26
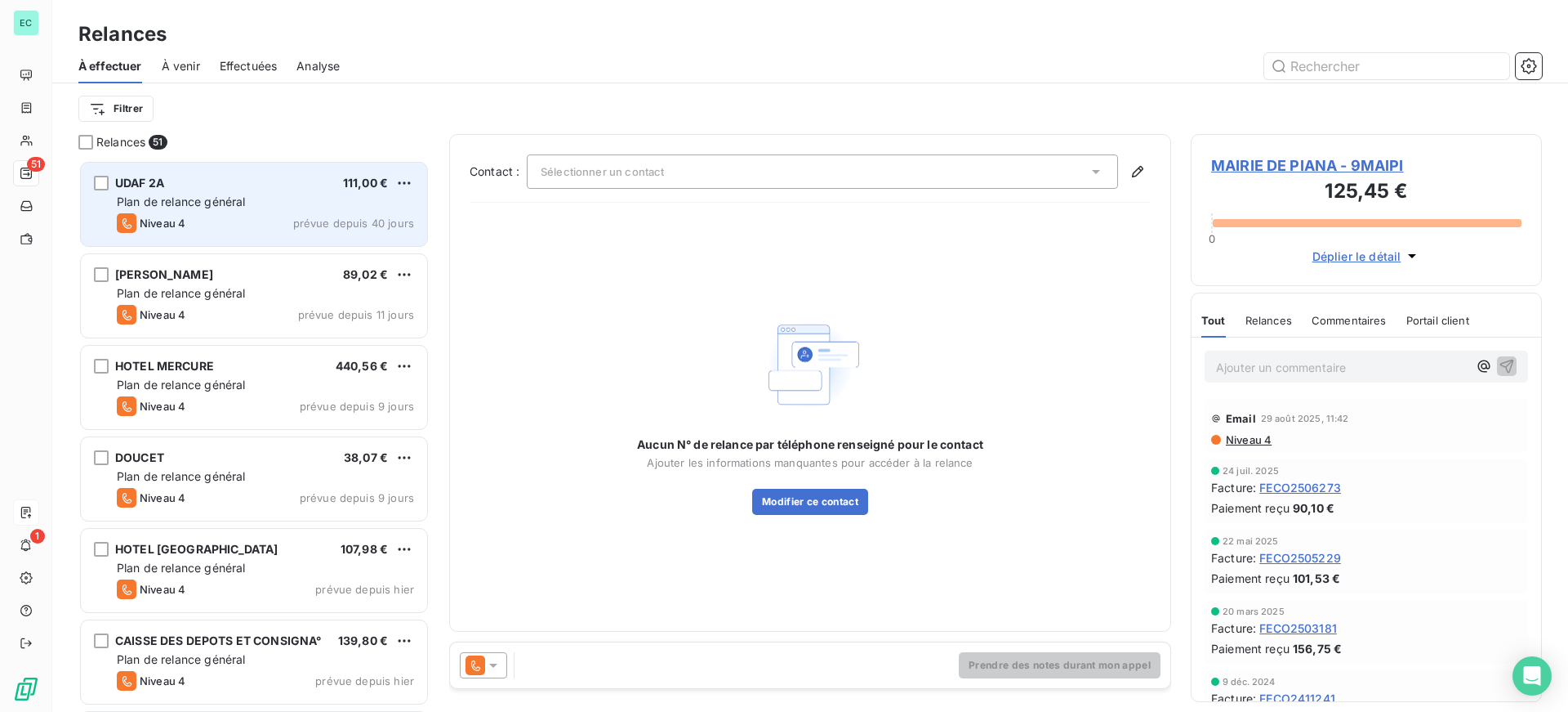
click at [241, 182] on div "UDAF 2A 111,00 €" at bounding box center [265, 182] width 297 height 15
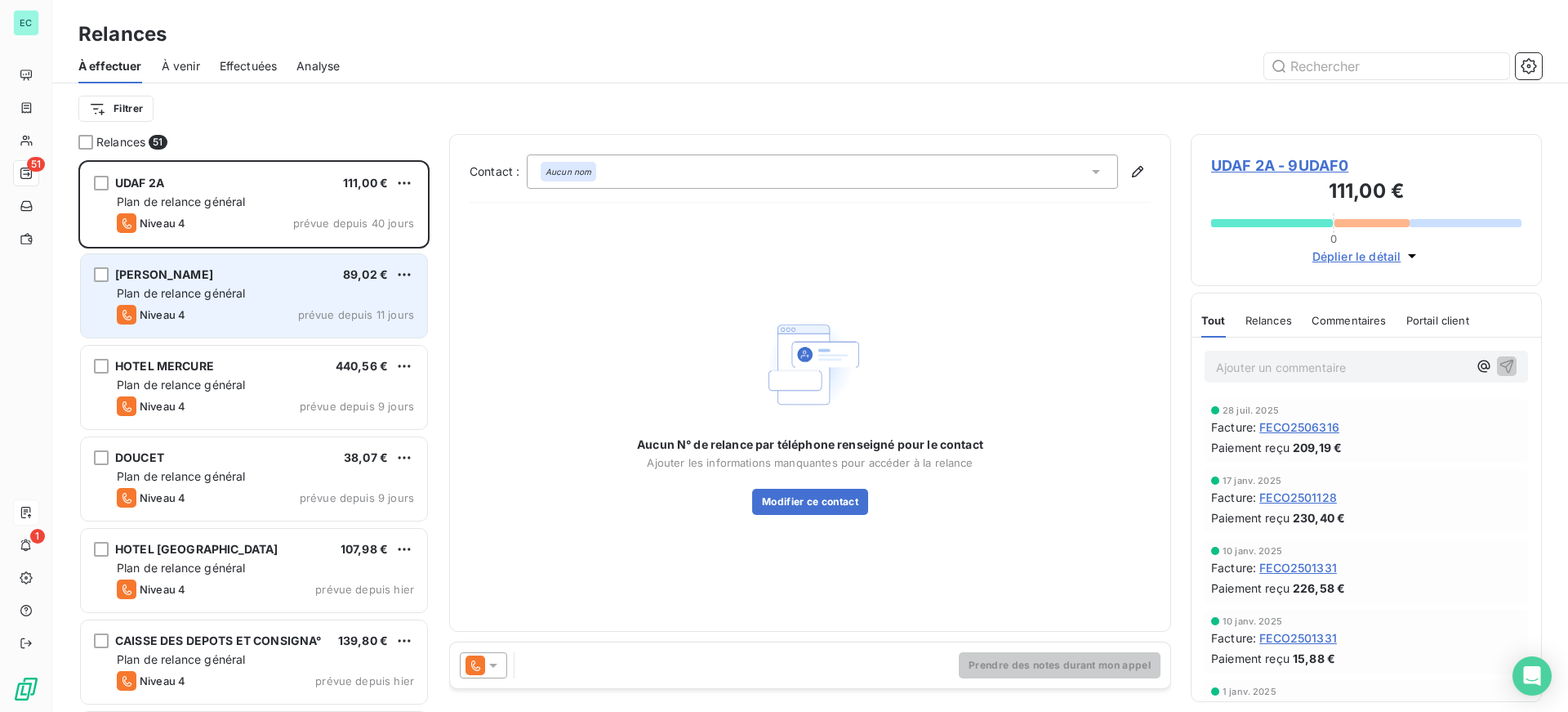
click at [242, 298] on span "Plan de relance général" at bounding box center [181, 293] width 129 height 14
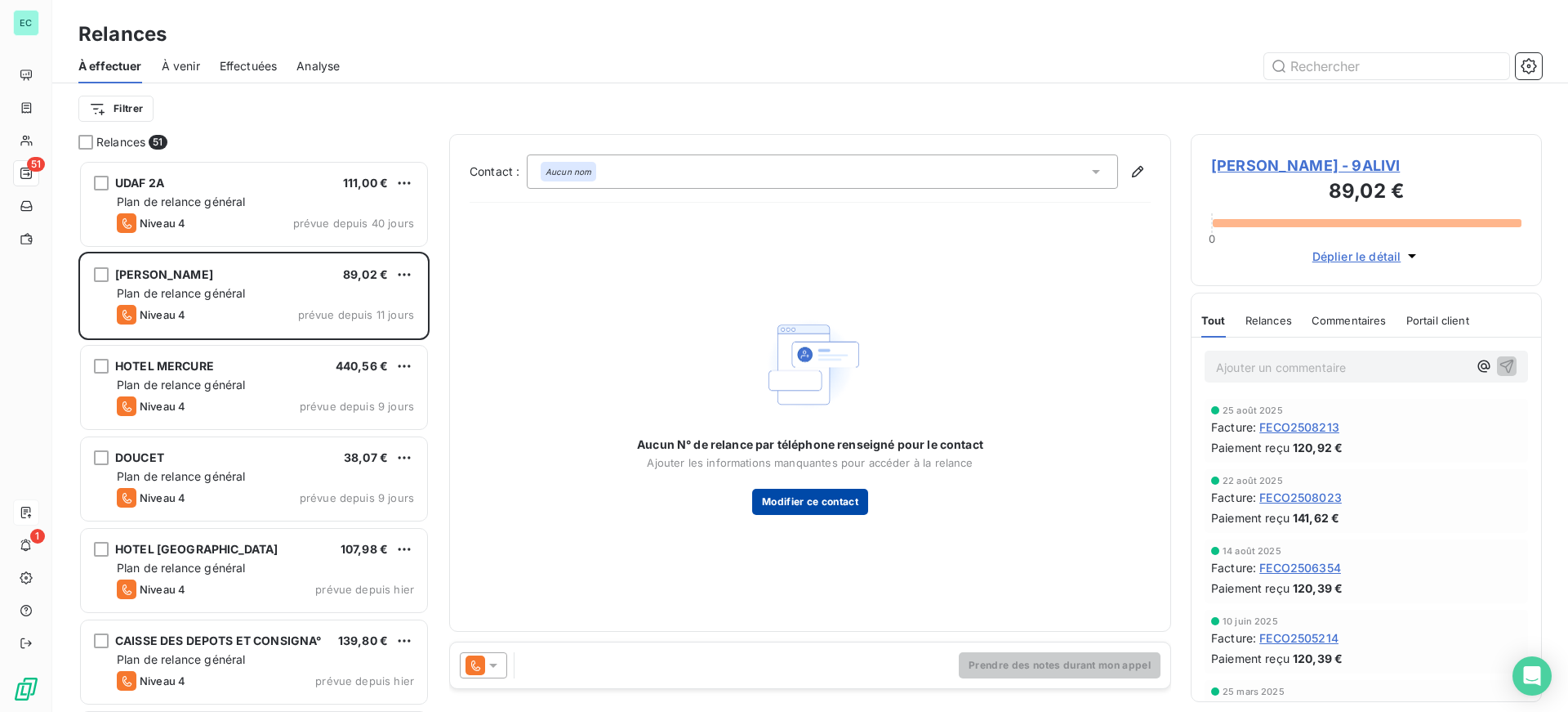
click at [808, 511] on button "Modifier ce contact" at bounding box center [810, 501] width 116 height 26
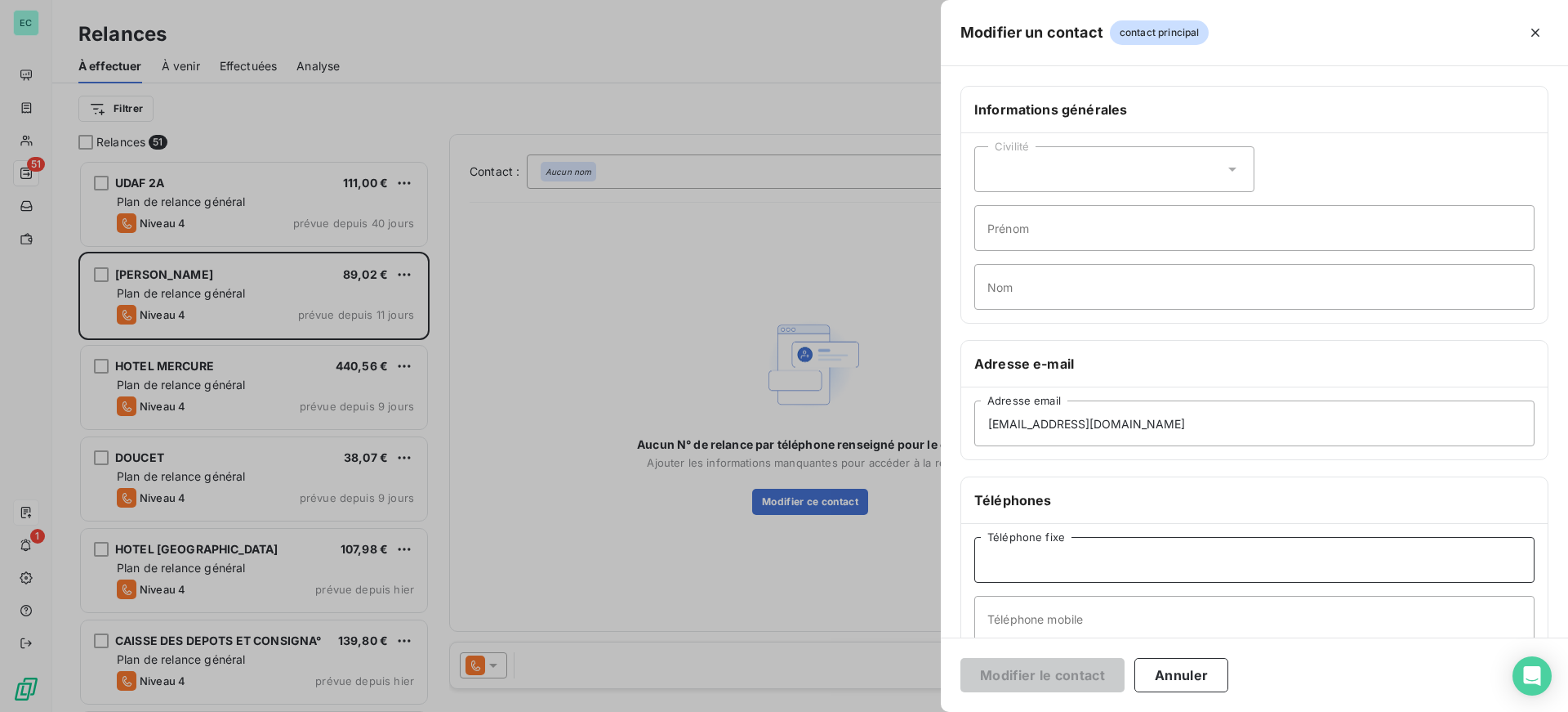
click at [1063, 566] on input "Téléphone fixe" at bounding box center [1254, 559] width 560 height 46
type input "111"
click at [1036, 676] on button "Modifier le contact" at bounding box center [1042, 674] width 164 height 35
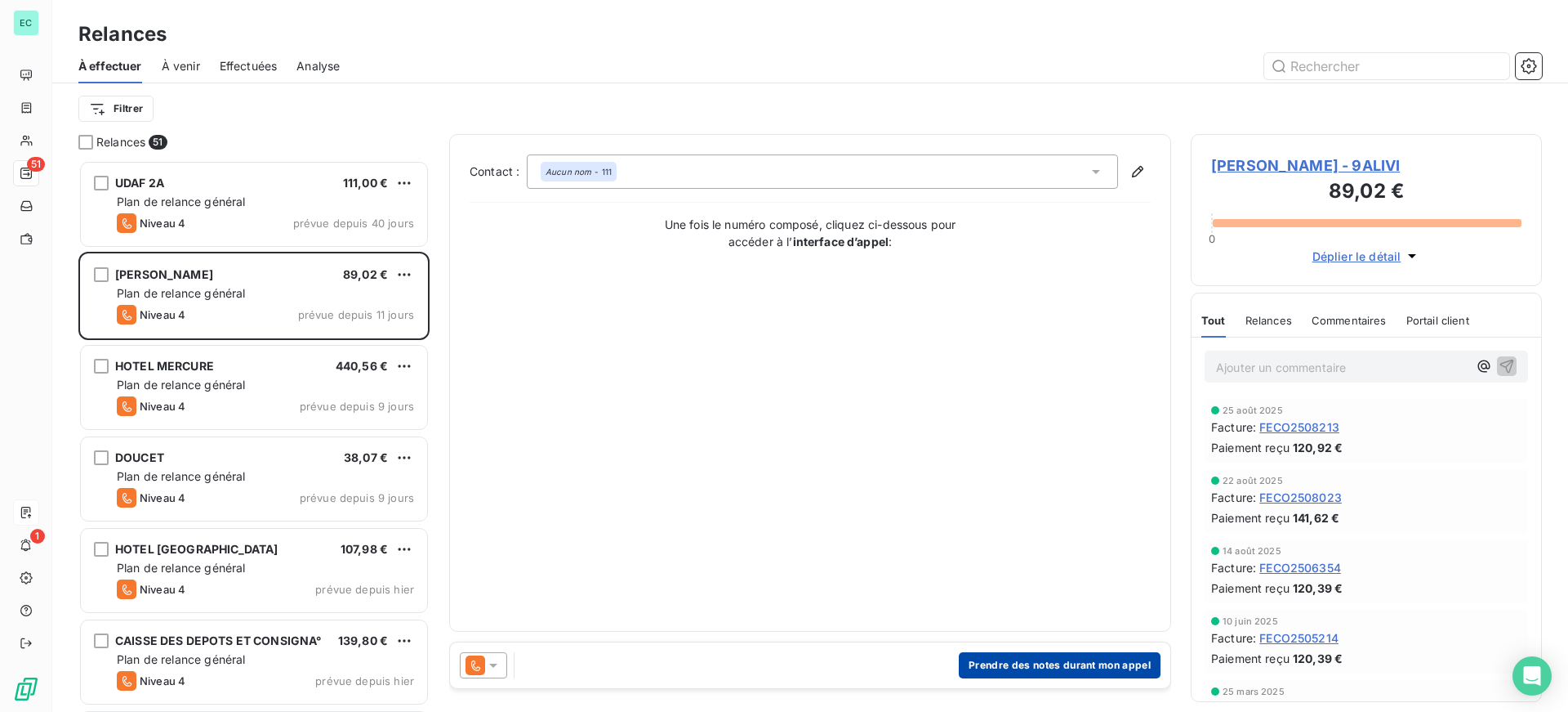
click at [1077, 667] on button "Prendre des notes durant mon appel" at bounding box center [1060, 664] width 202 height 26
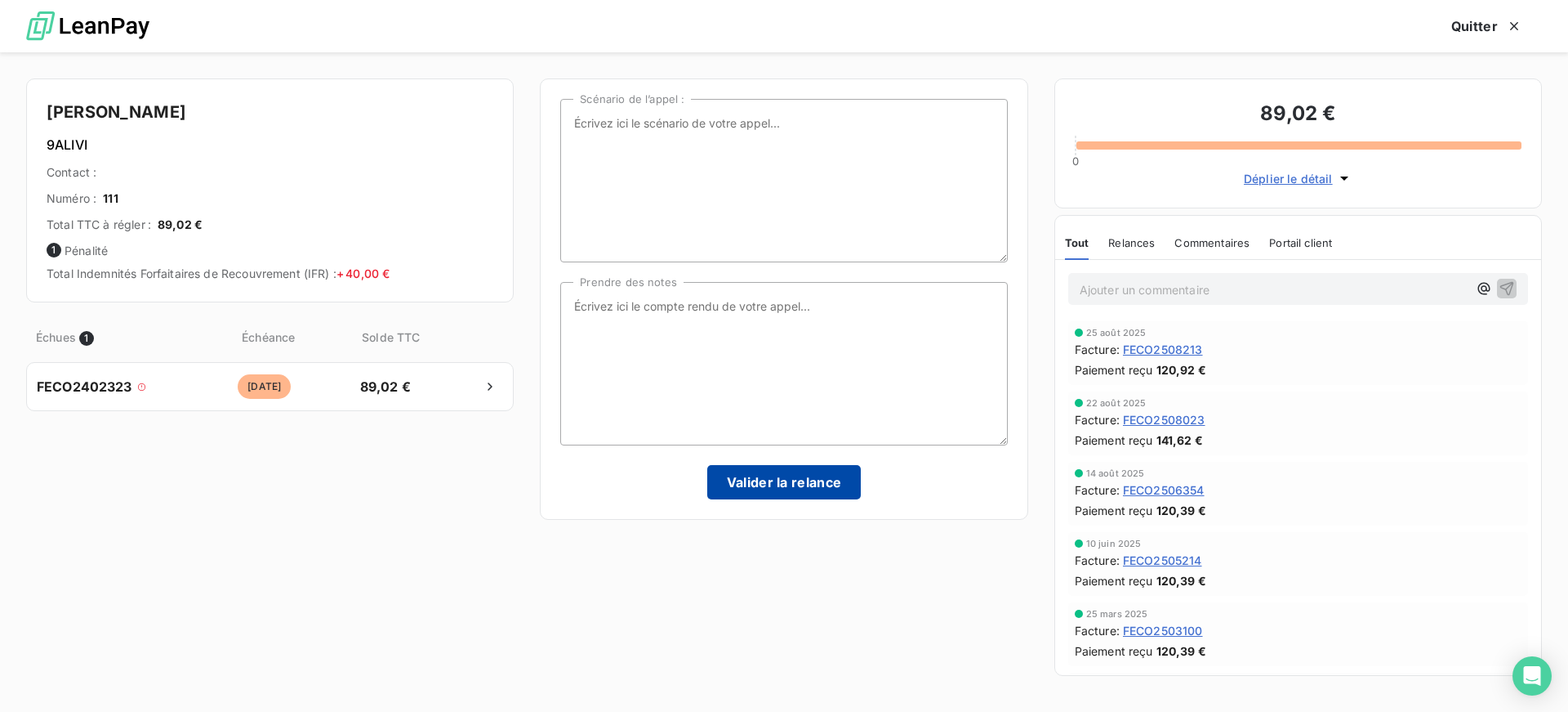
click at [778, 485] on button "Valider la relance" at bounding box center [785, 481] width 154 height 35
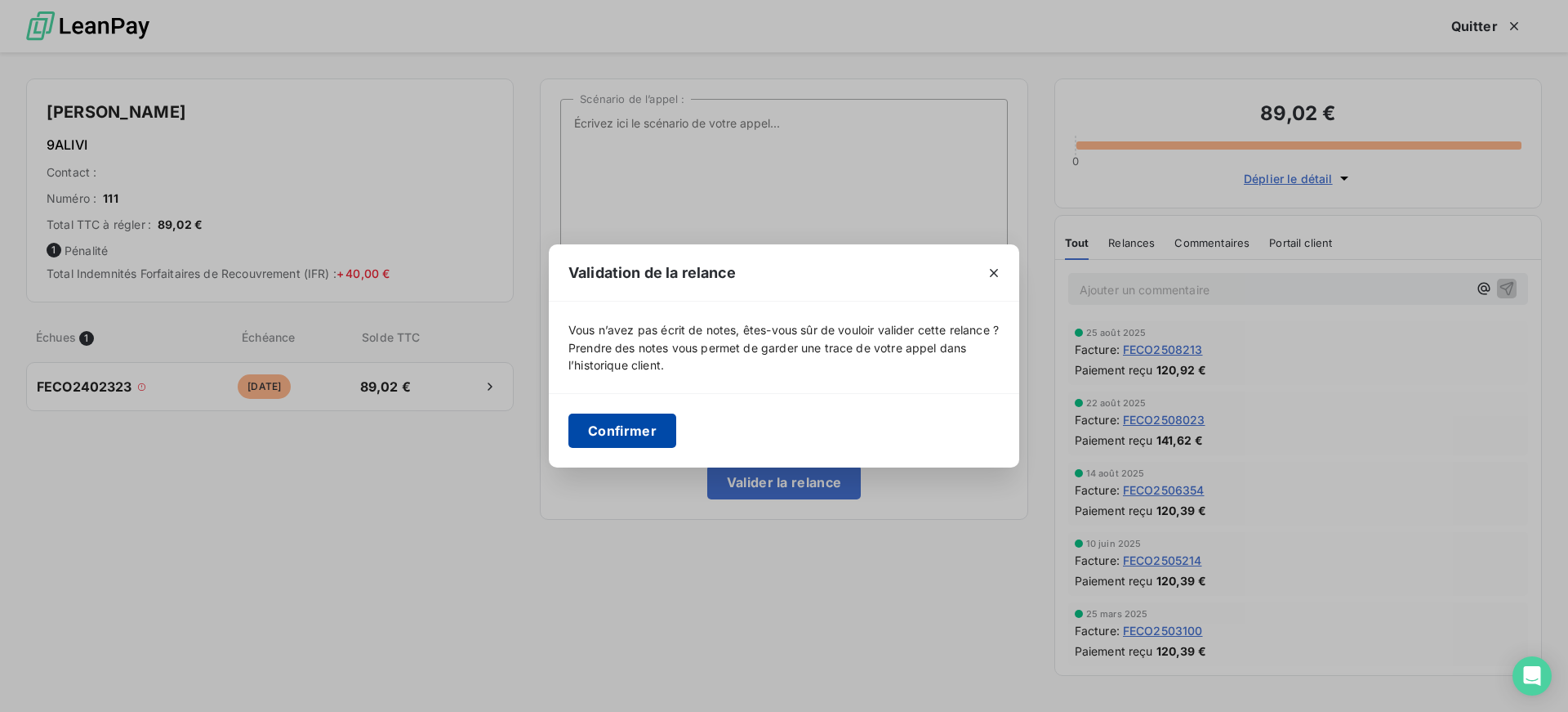
click at [616, 443] on button "Confirmer" at bounding box center [622, 431] width 108 height 35
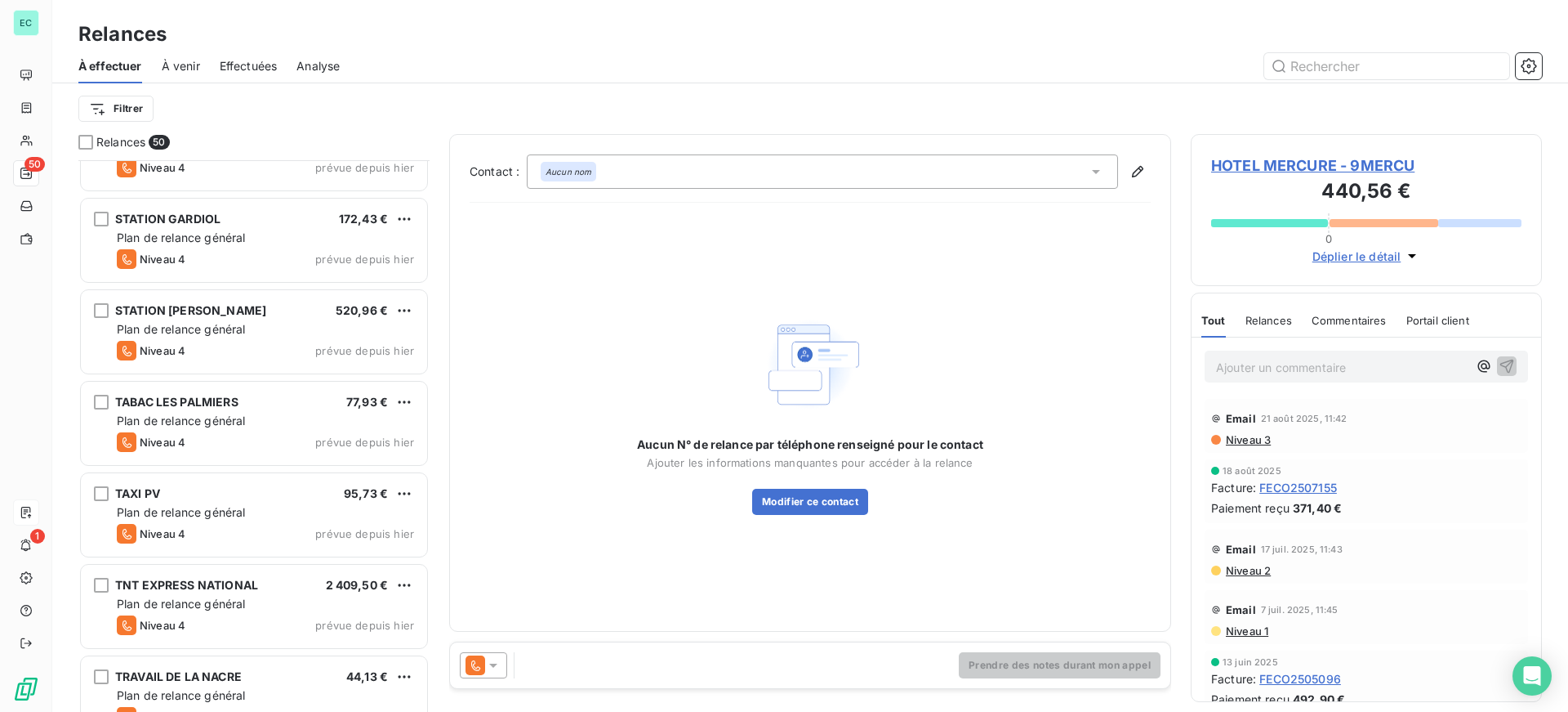
scroll to position [3432, 0]
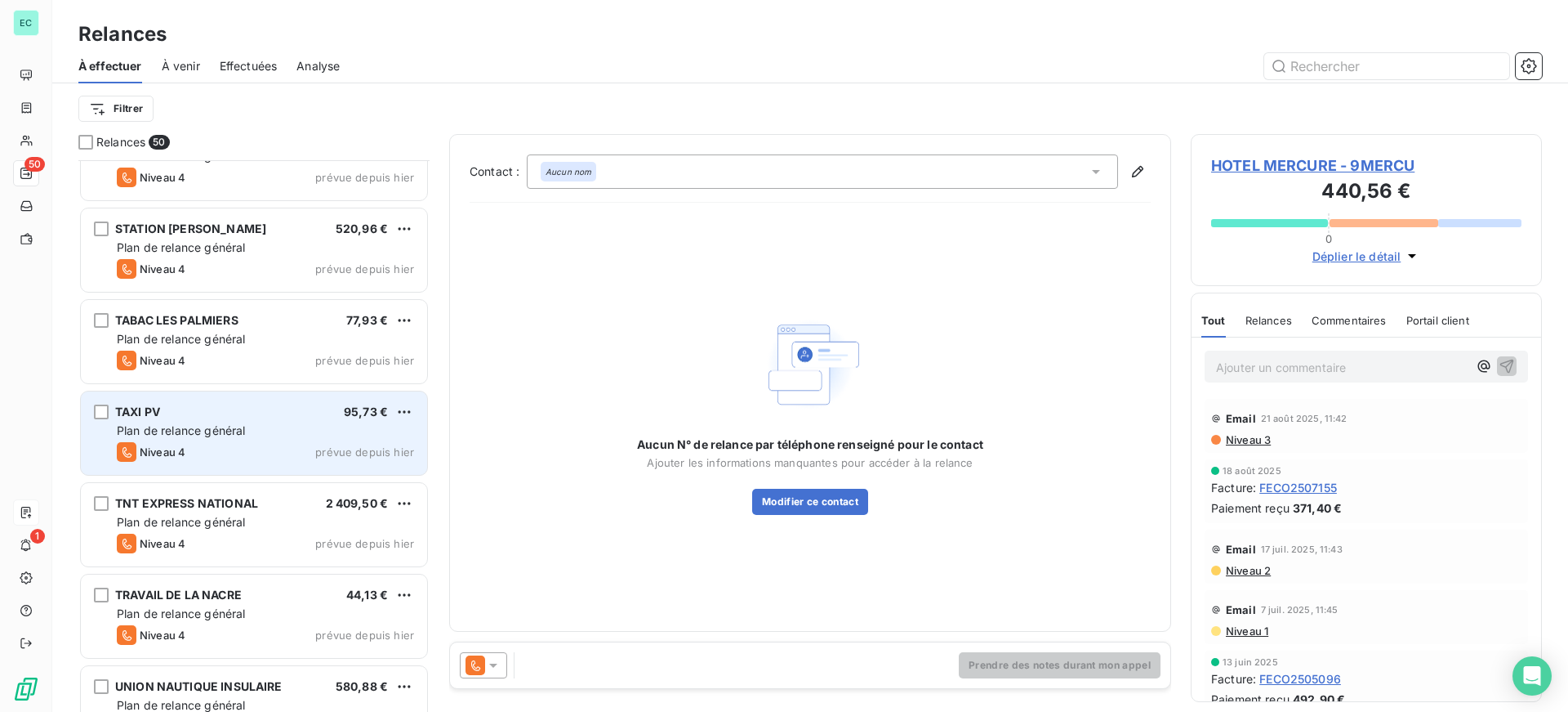
click at [311, 423] on div "Plan de relance général" at bounding box center [265, 431] width 297 height 17
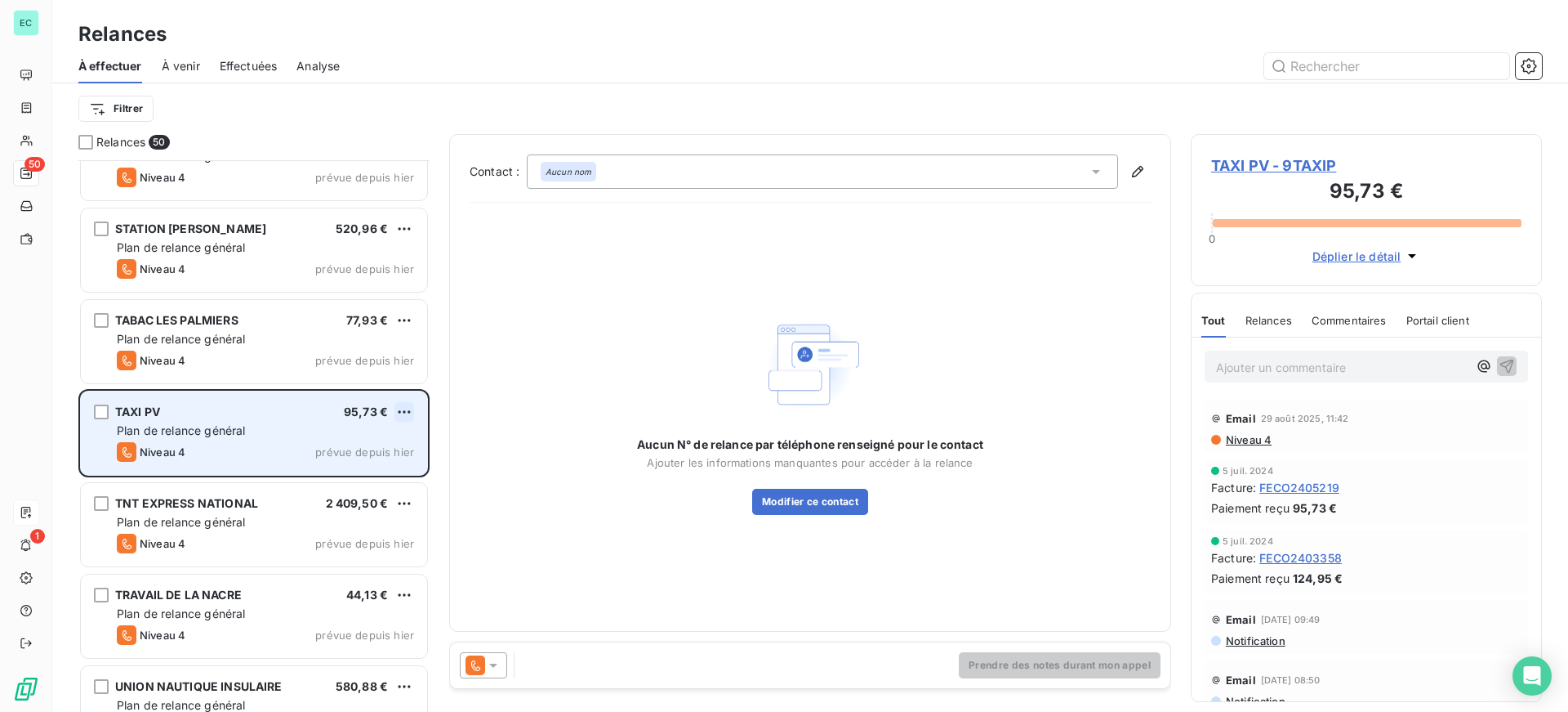
click at [407, 414] on html "EC 50 1 Relances À effectuer À venir Effectuées Analyse Filtrer Relances 50 STA…" at bounding box center [784, 356] width 1568 height 712
click at [336, 472] on div "Passer cette action" at bounding box center [334, 473] width 147 height 26
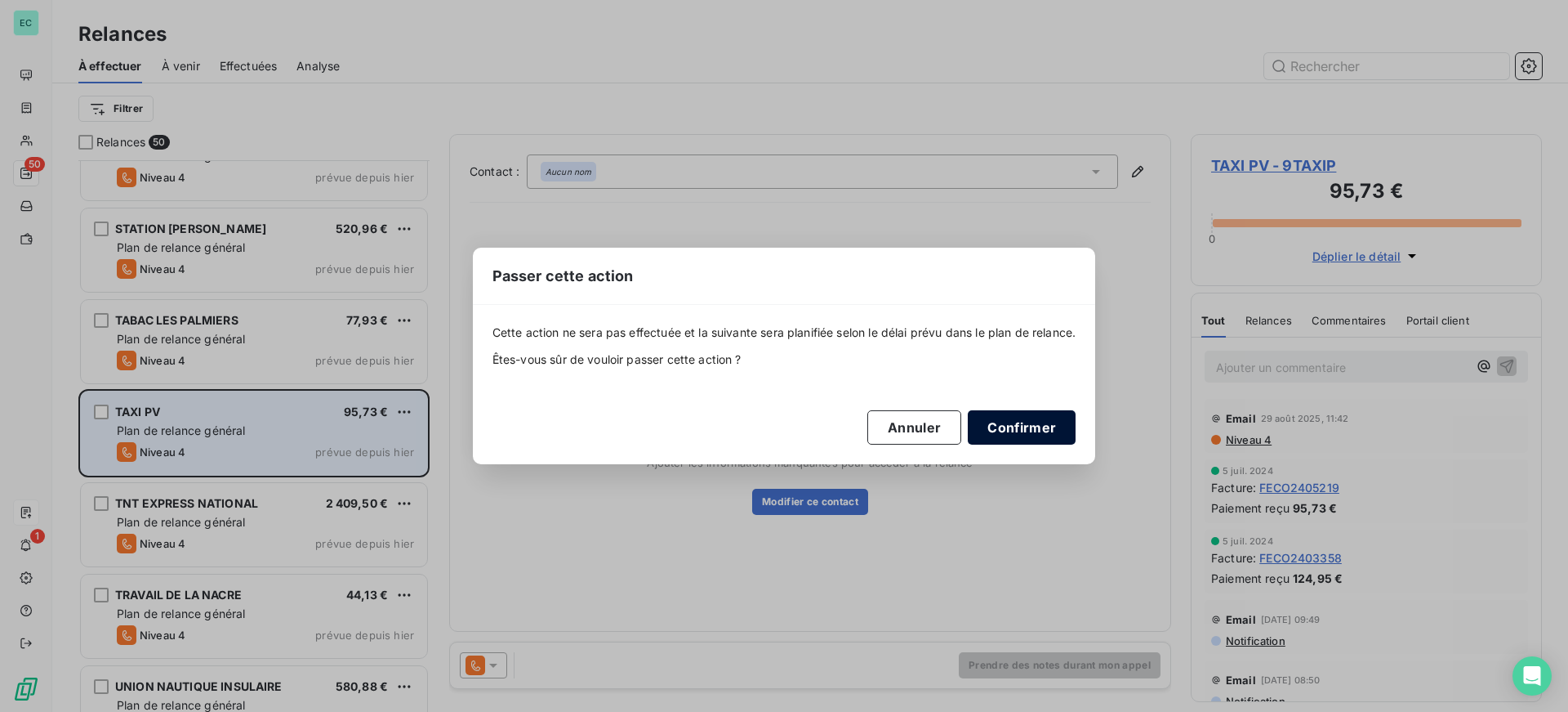
click at [1030, 437] on button "Confirmer" at bounding box center [1022, 427] width 108 height 35
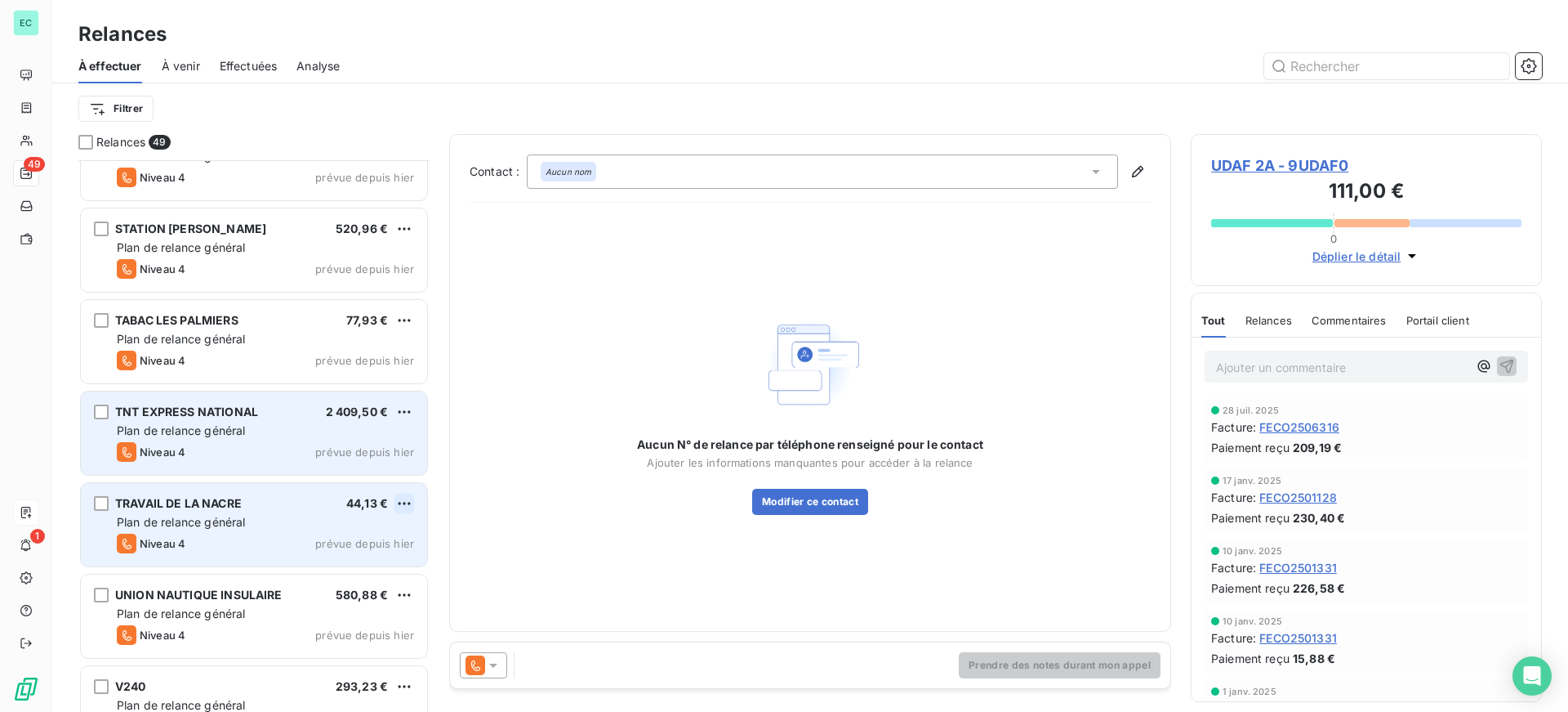
click at [403, 502] on html "EC 49 1 Relances À effectuer À venir Effectuées Analyse Filtrer Relances 49 STA…" at bounding box center [784, 356] width 1568 height 712
click at [357, 566] on div "Passer cette action" at bounding box center [334, 565] width 147 height 26
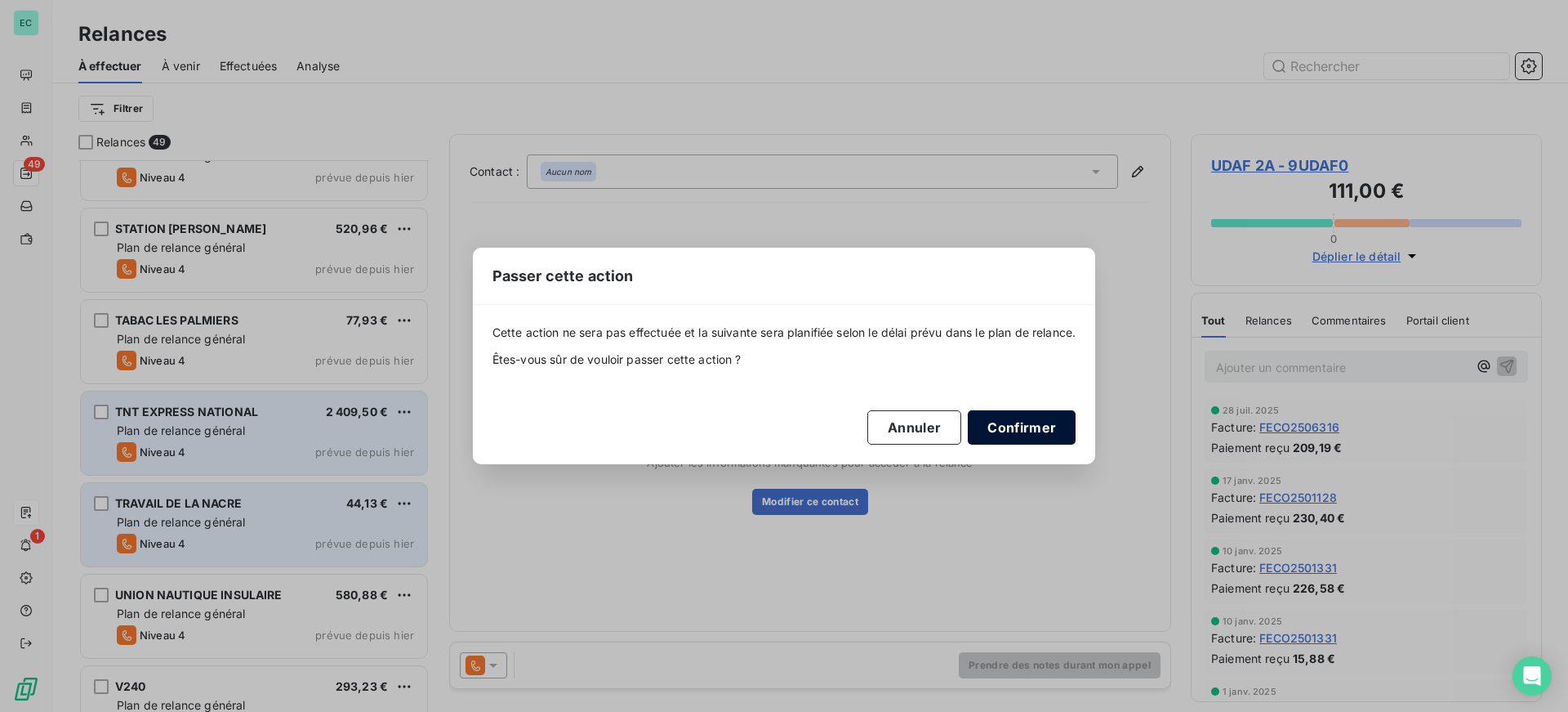
click at [1026, 428] on button "Confirmer" at bounding box center [1022, 427] width 108 height 35
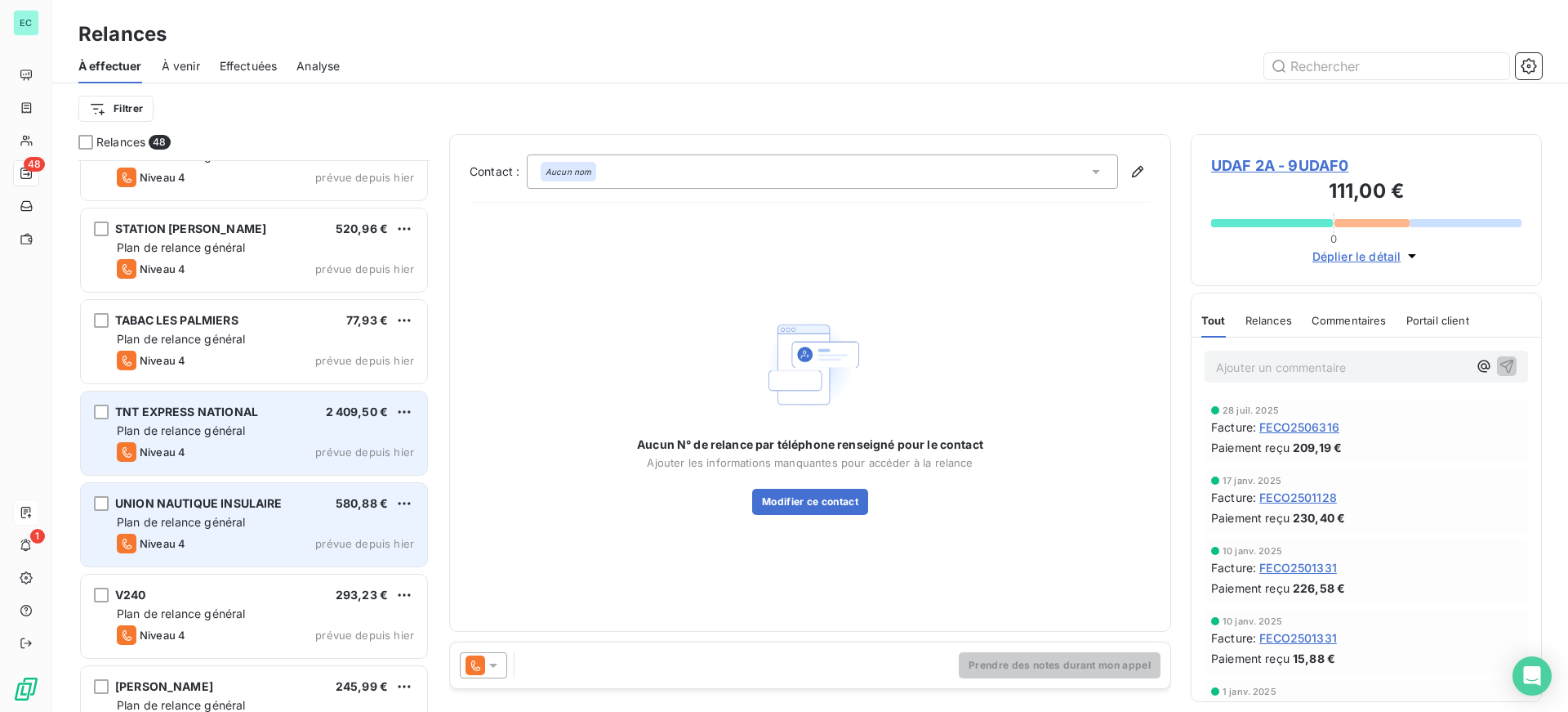
scroll to position [3514, 0]
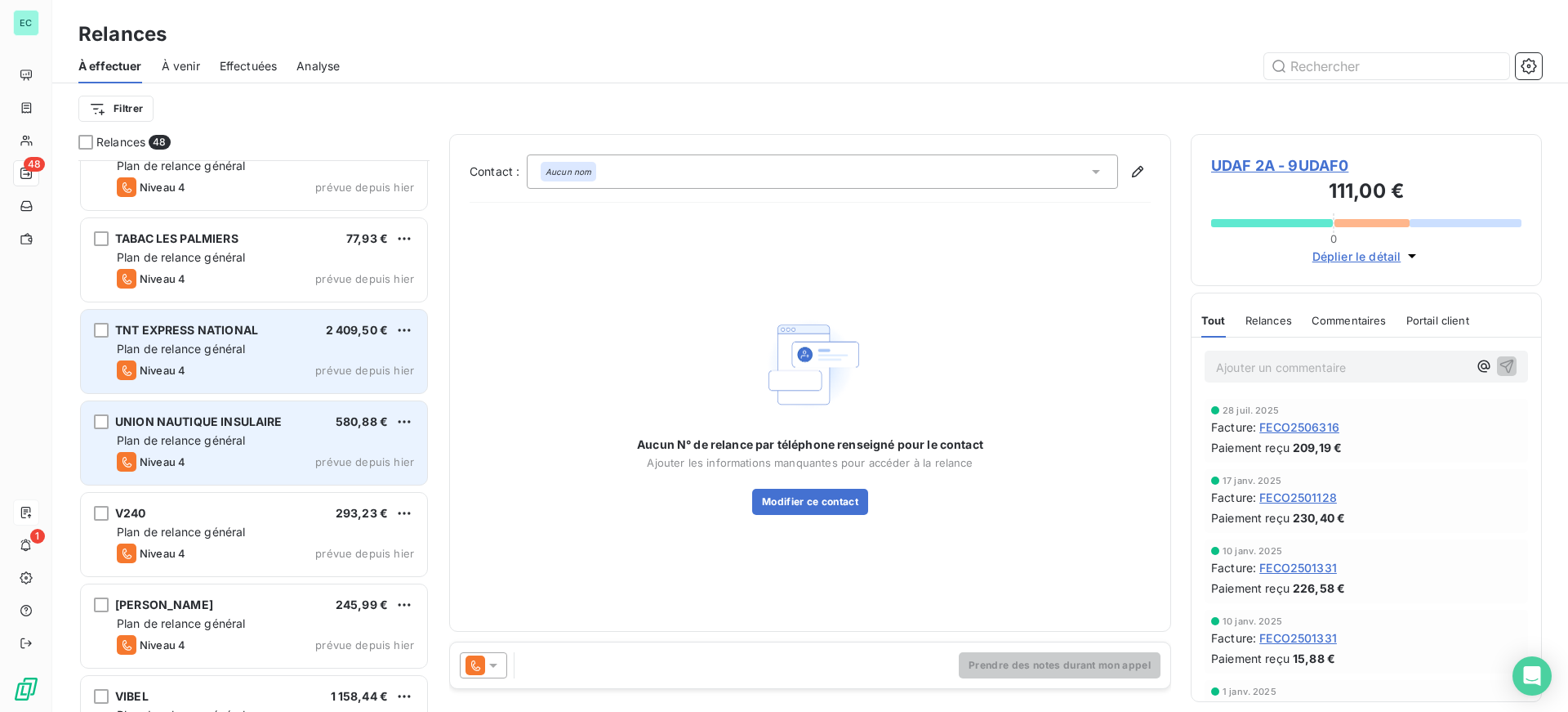
click at [292, 429] on div "UNION NAUTIQUE INSULAIRE 580,88 € Plan de relance général [PERSON_NAME] 4 prévu…" at bounding box center [254, 443] width 346 height 83
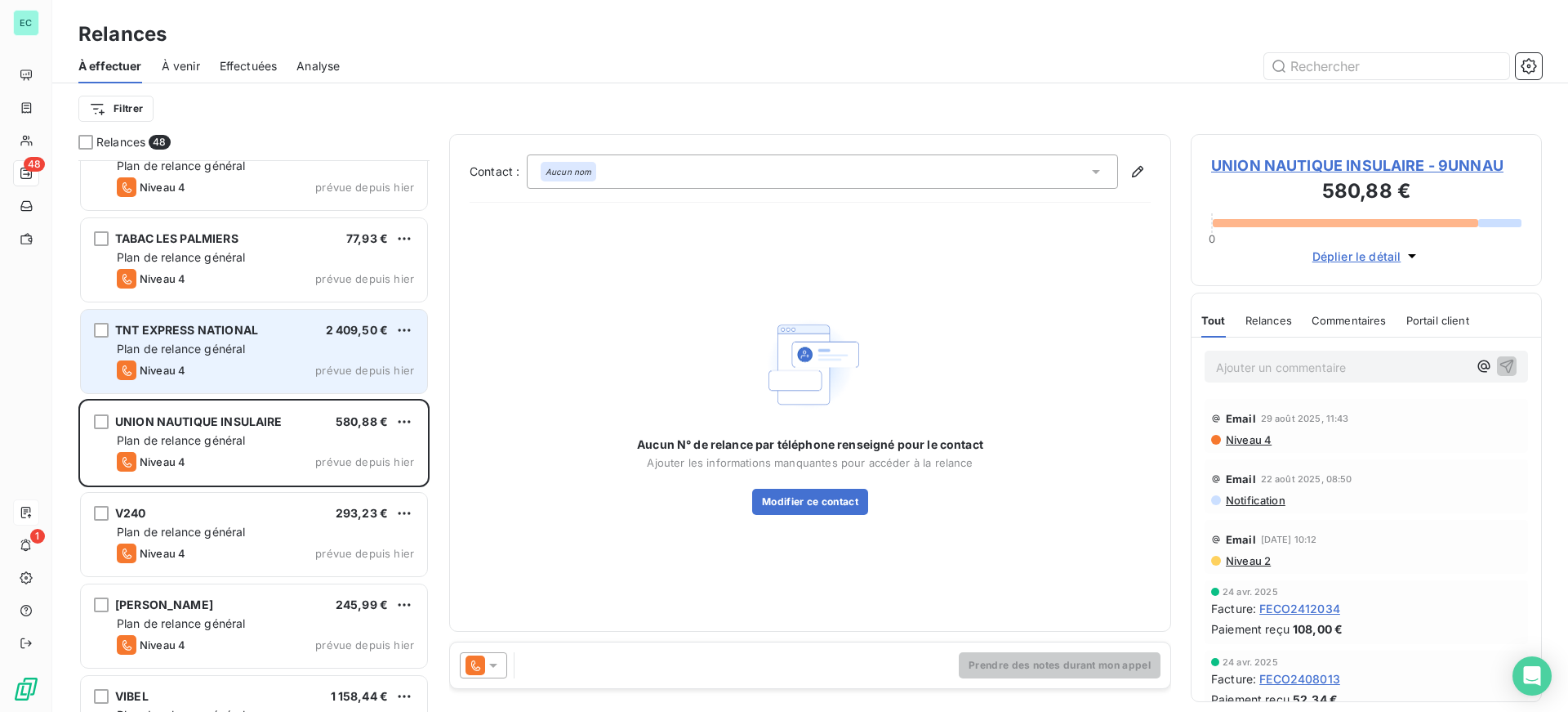
click at [1262, 369] on p "Ajouter un commentaire ﻿" at bounding box center [1342, 367] width 251 height 21
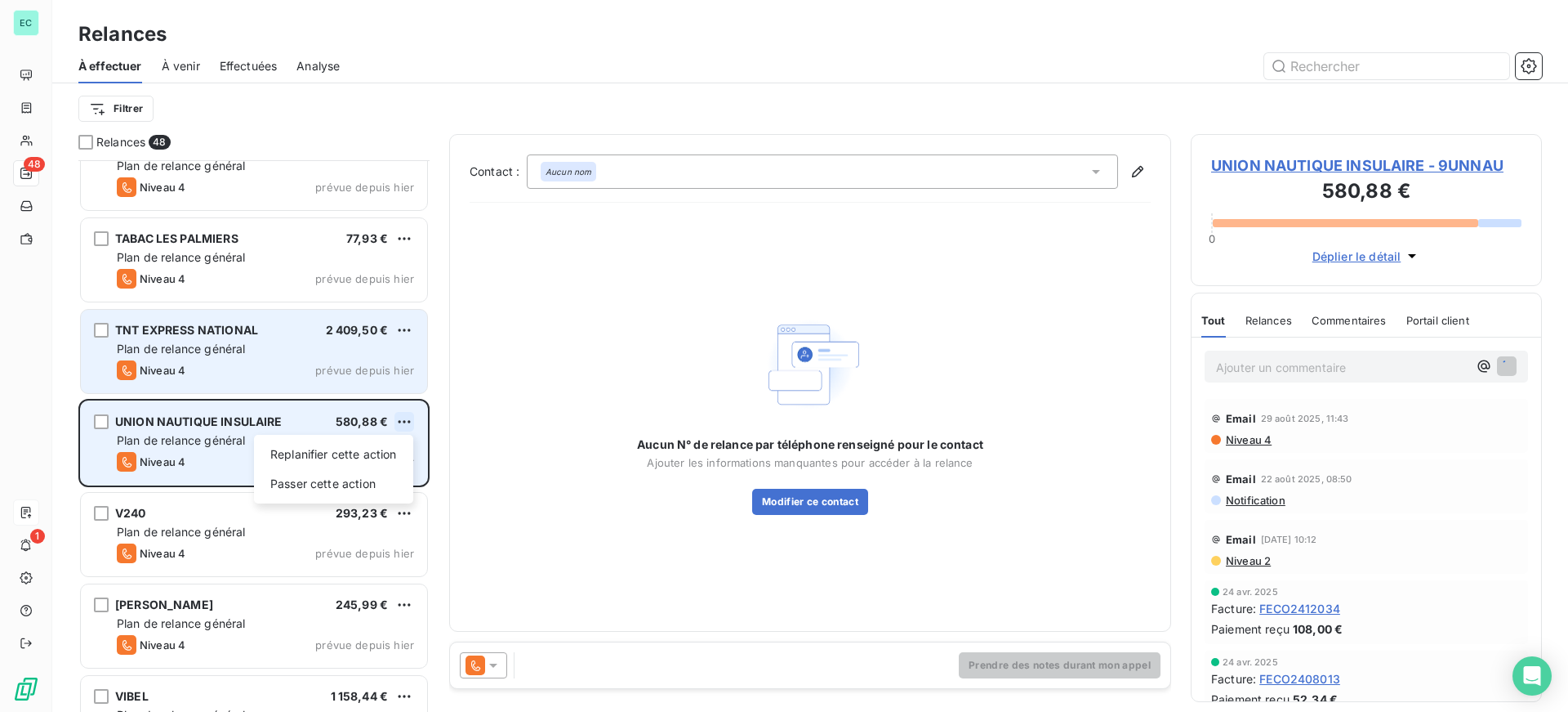
click at [404, 417] on html "EC 48 1 Relances À effectuer À venir Effectuées Analyse Filtrer Relances 48 STA…" at bounding box center [784, 356] width 1568 height 712
click at [330, 491] on div "Passer cette action" at bounding box center [334, 483] width 147 height 26
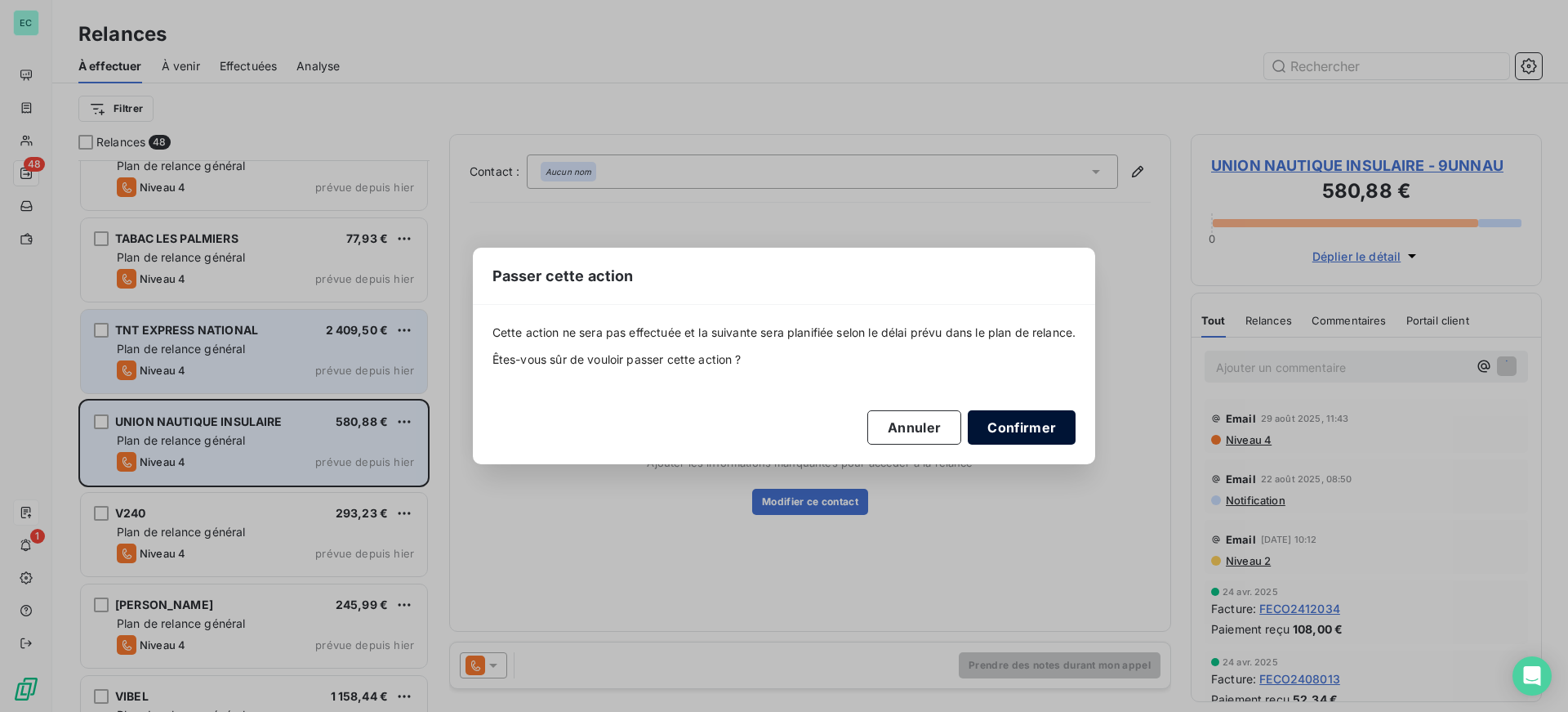
click at [1048, 431] on button "Confirmer" at bounding box center [1022, 427] width 108 height 35
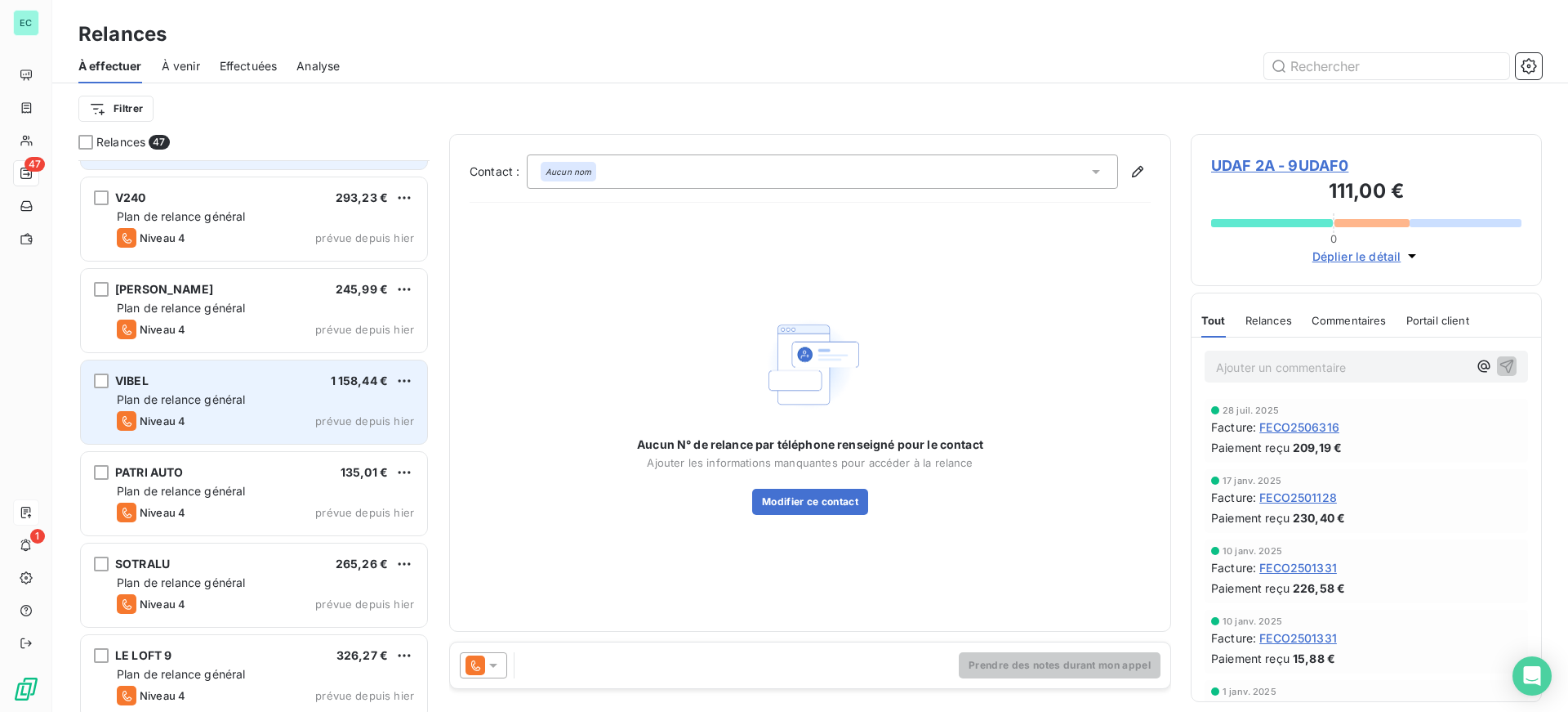
scroll to position [3750, 0]
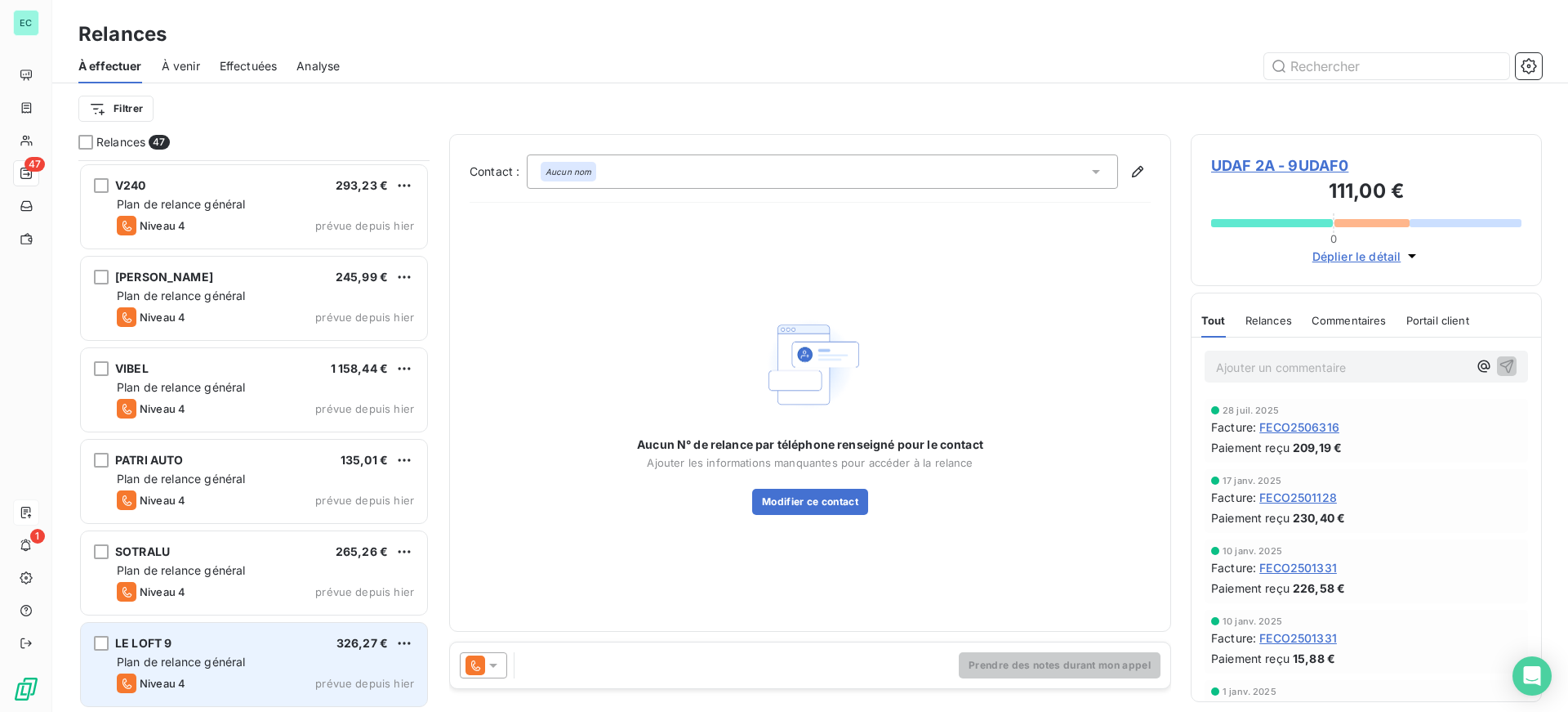
click at [337, 653] on div "LE LOFT 9 326,27 € Plan de relance général [PERSON_NAME] 4 prévue depuis [DATE]" at bounding box center [254, 664] width 346 height 83
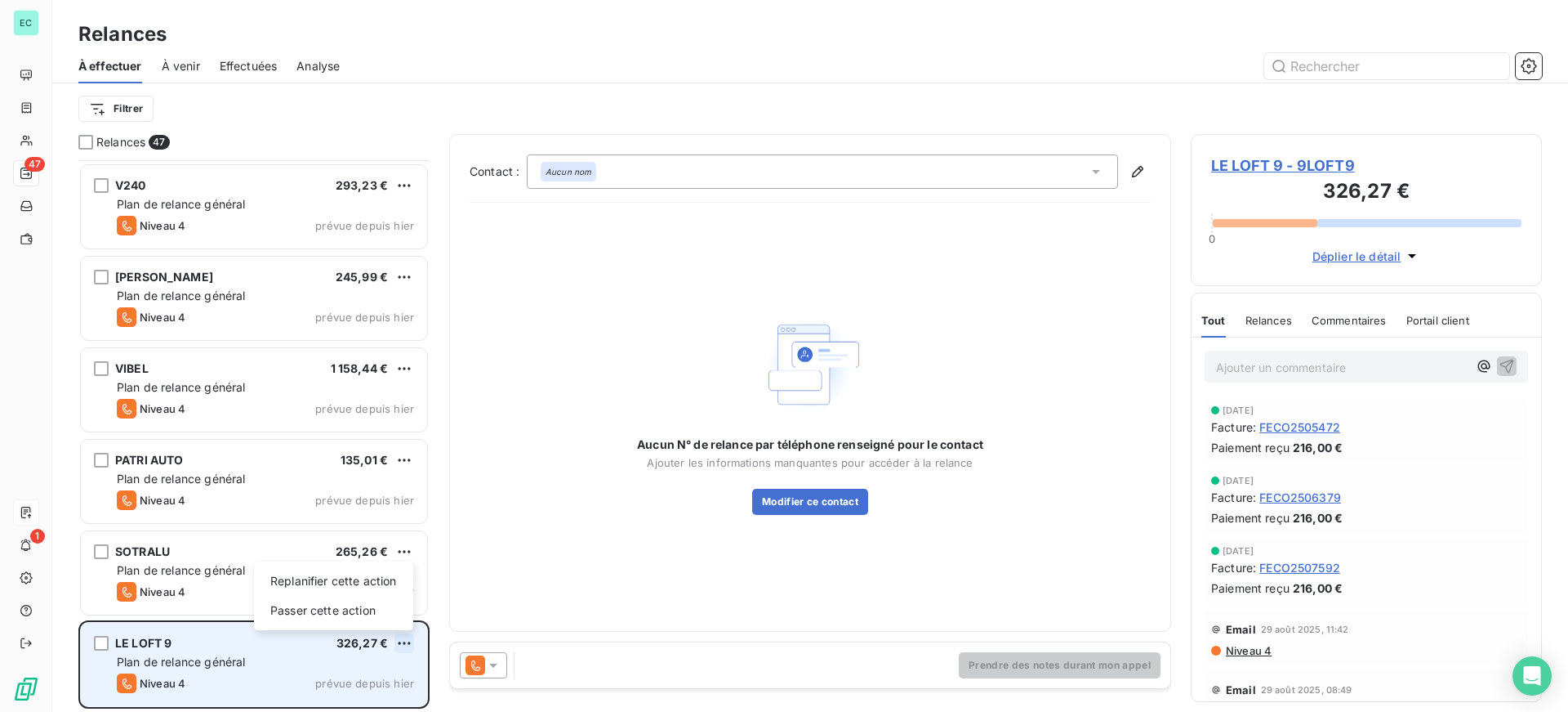
click at [410, 645] on html "EC 47 1 Relances À effectuer À venir Effectuées Analyse Filtrer Relances 47 TAB…" at bounding box center [784, 356] width 1568 height 712
click at [365, 611] on div "Passer cette action" at bounding box center [334, 610] width 147 height 26
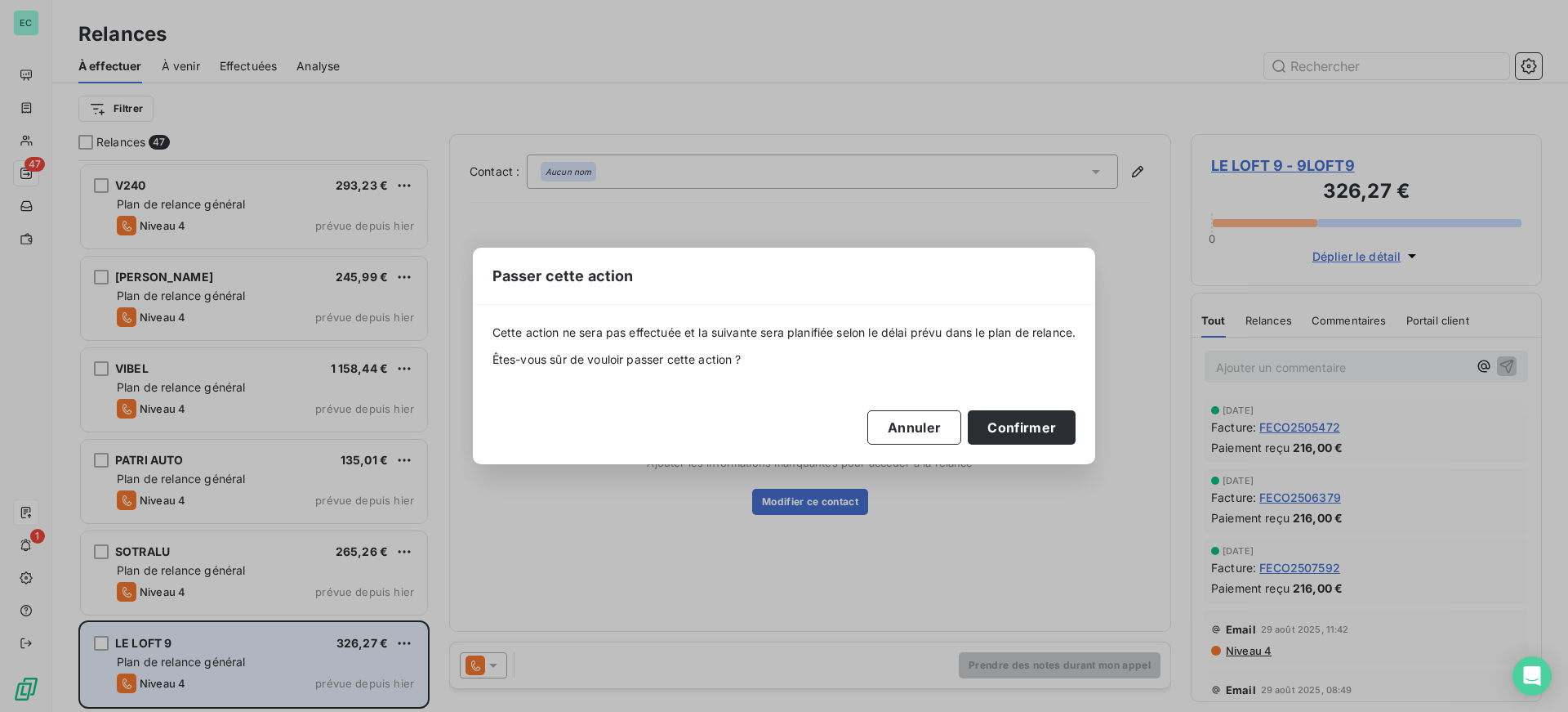
click at [1041, 449] on div "Cette action ne sera pas effectuée et la suivante sera planifiée selon le délai…" at bounding box center [785, 384] width 624 height 158
click at [1028, 423] on button "Confirmer" at bounding box center [1022, 427] width 108 height 35
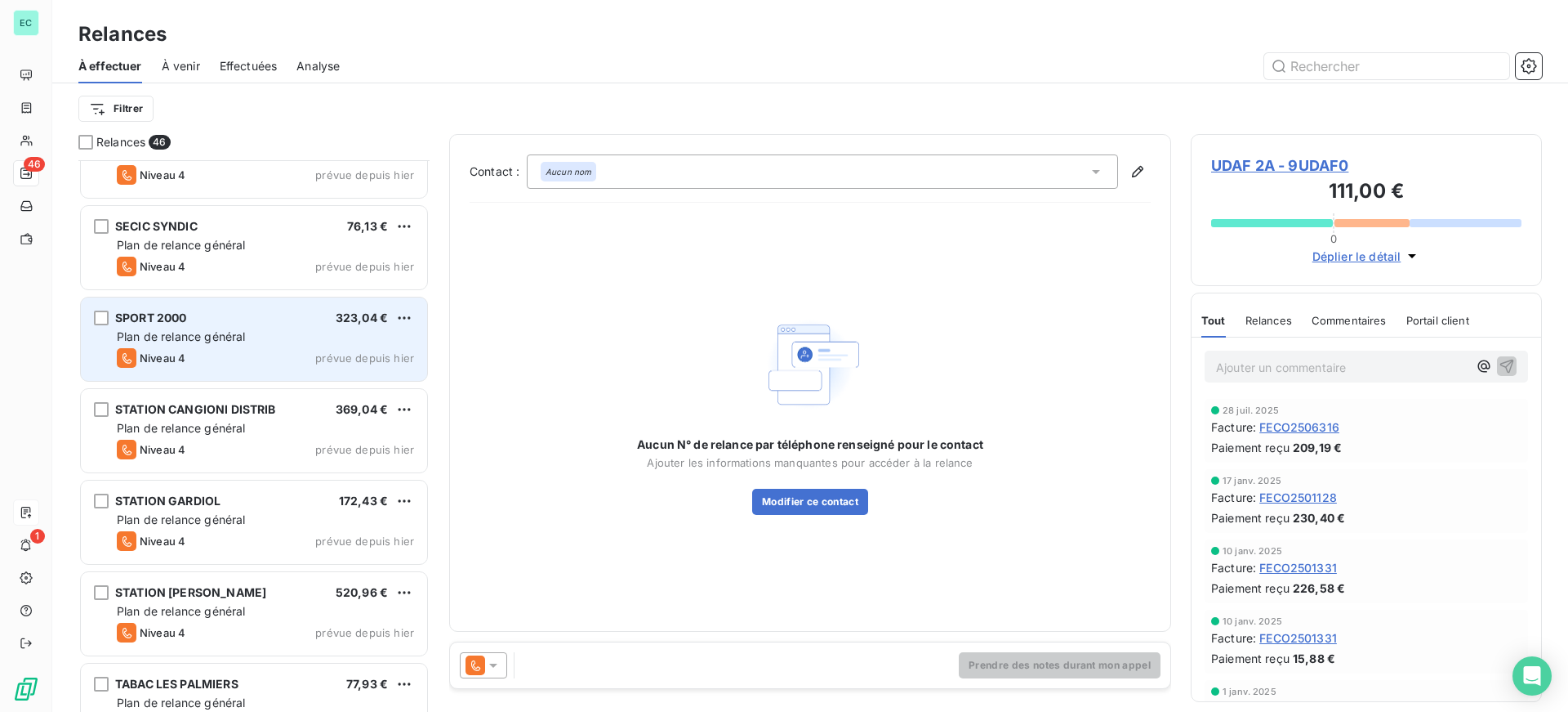
scroll to position [2988, 0]
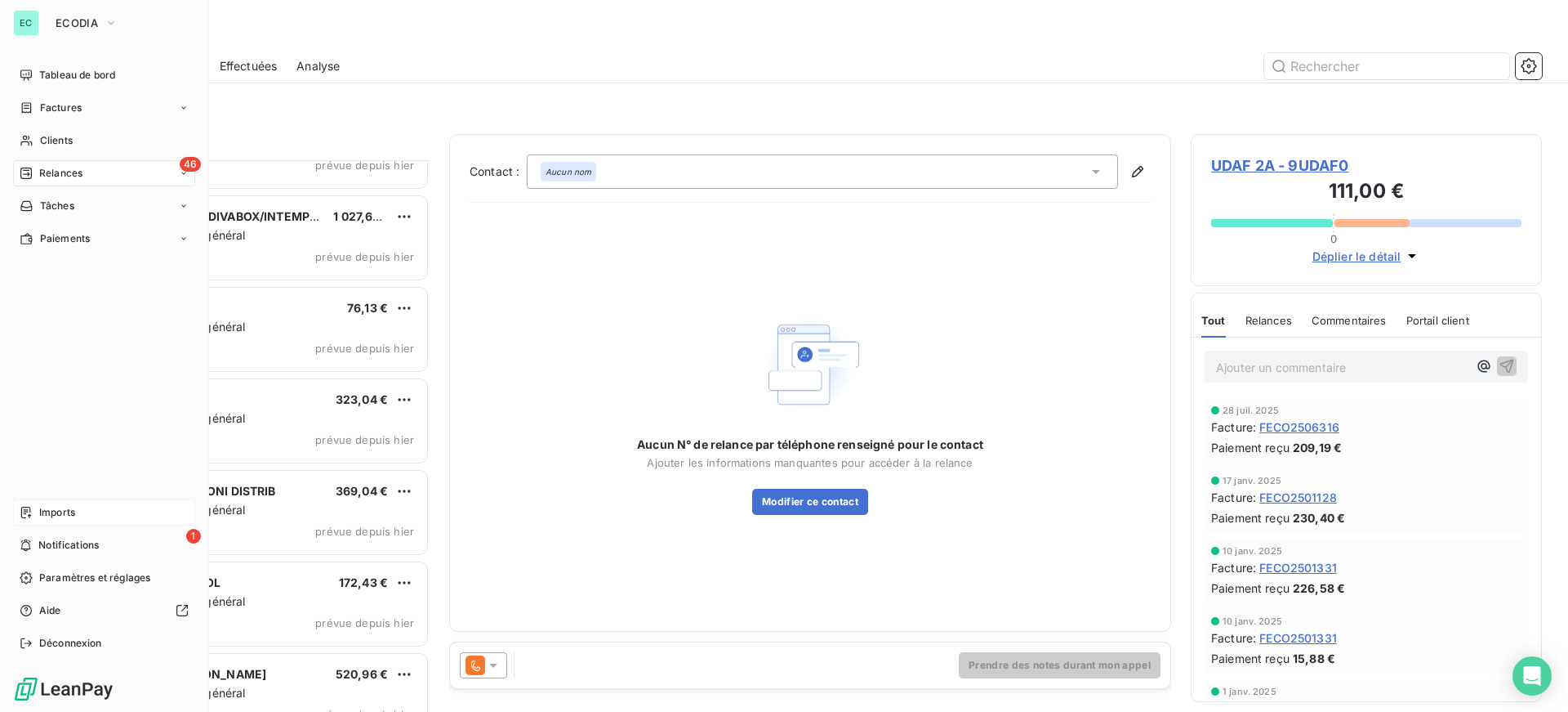
click at [49, 172] on span "Relances" at bounding box center [61, 172] width 44 height 15
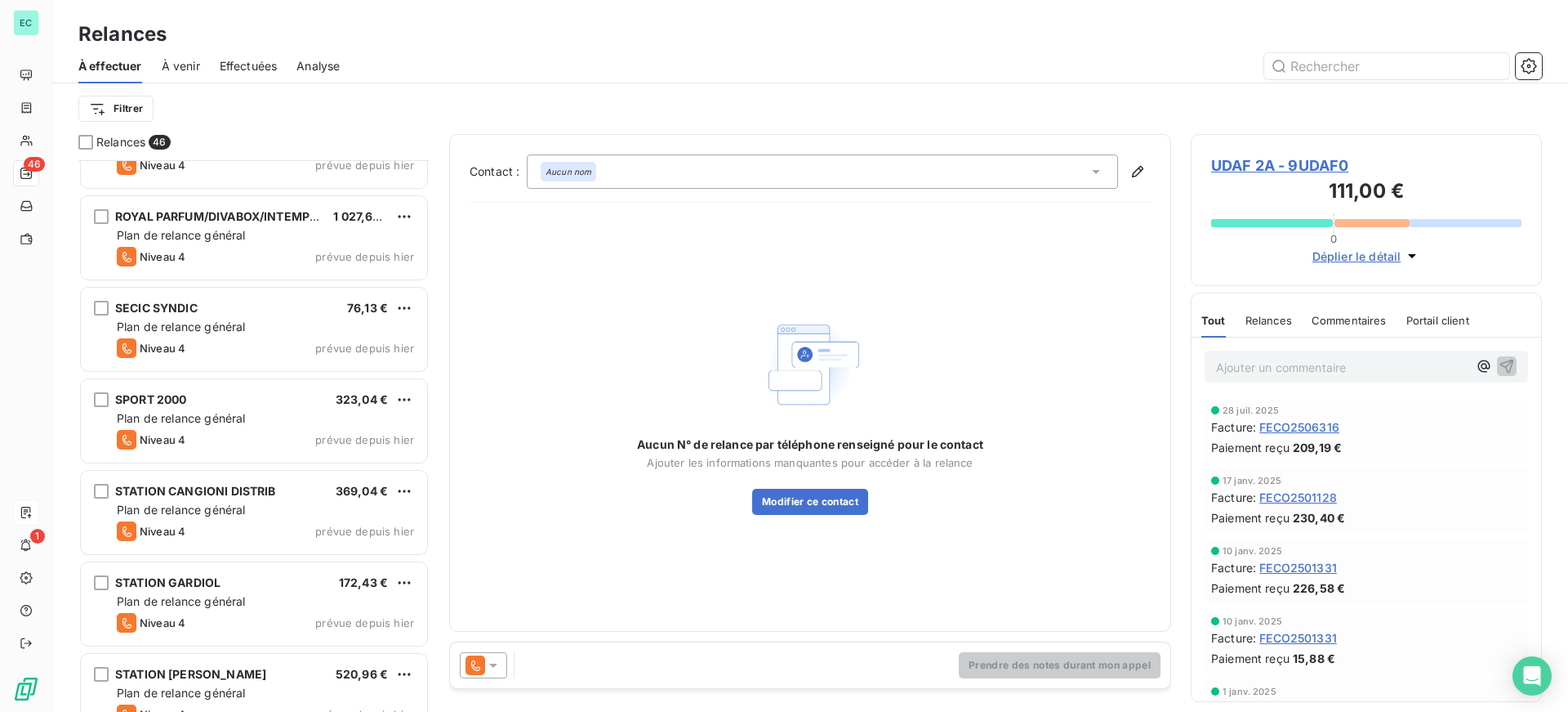
click at [391, 116] on div "Filtrer" at bounding box center [810, 108] width 1464 height 31
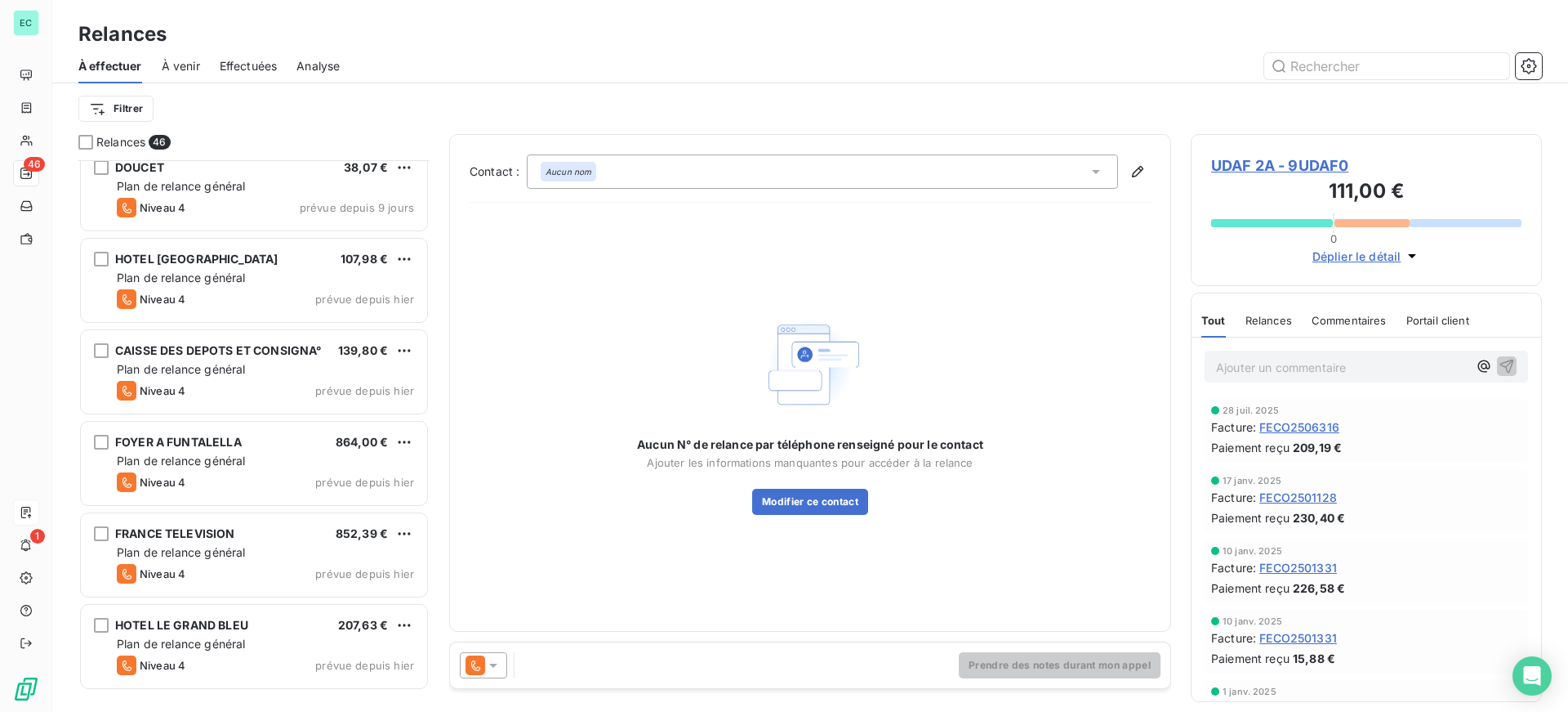
scroll to position [0, 0]
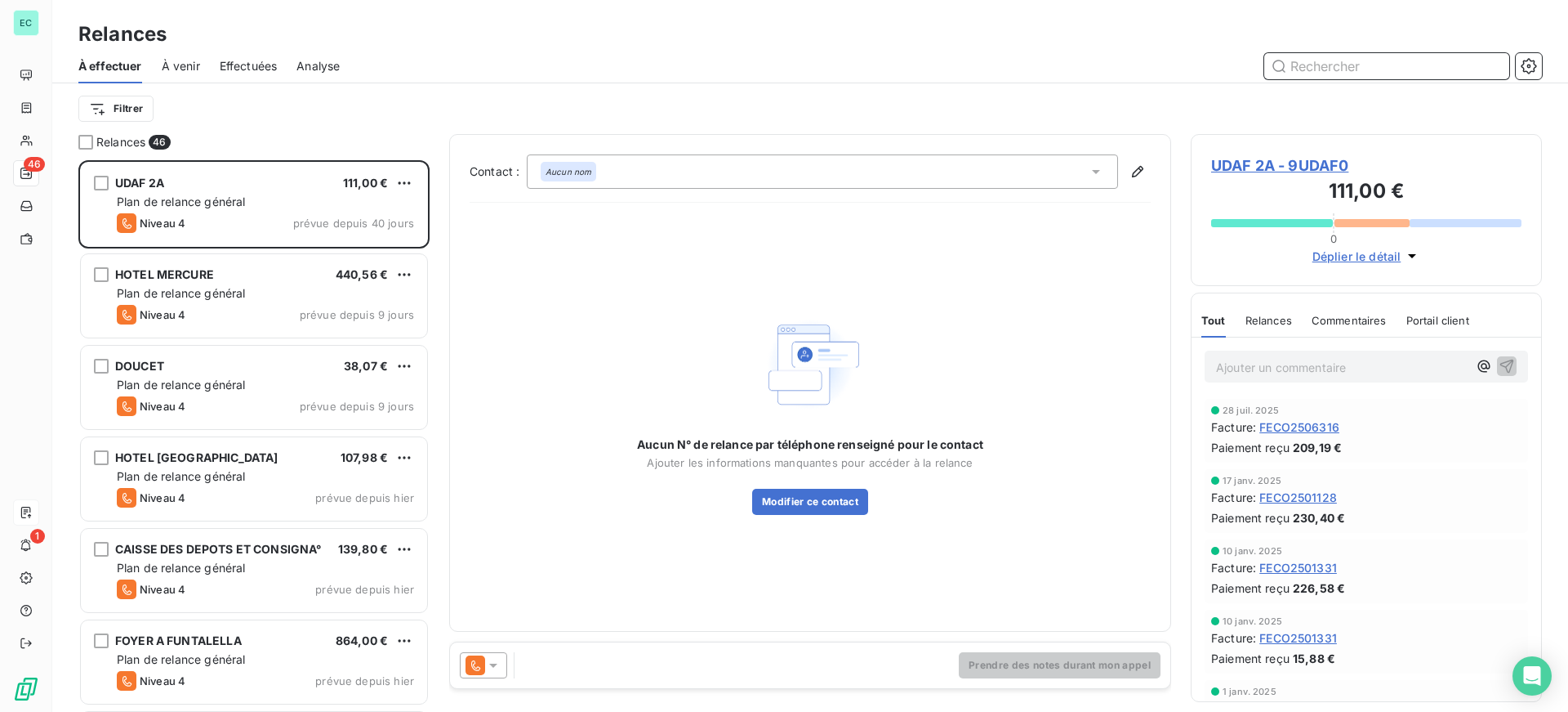
click at [1310, 70] on input "text" at bounding box center [1387, 66] width 245 height 26
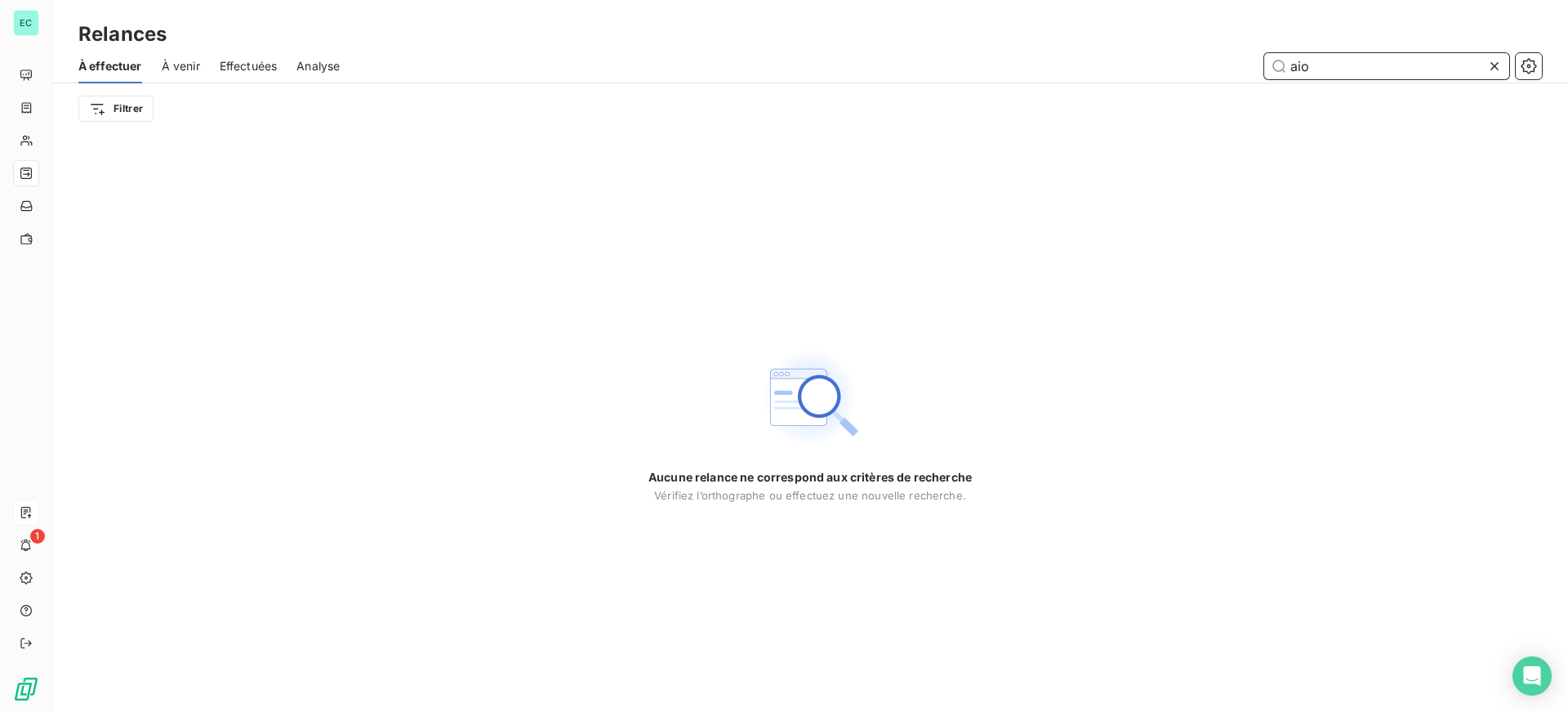
type input "aio"
